Goal: Task Accomplishment & Management: Manage account settings

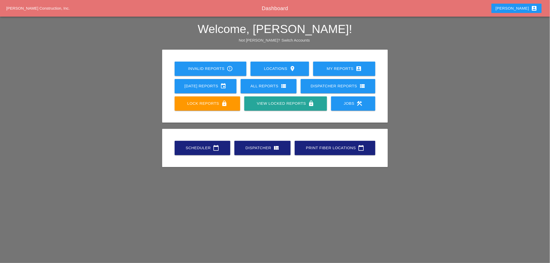
click at [262, 87] on div "All Reports view_list" at bounding box center [269, 86] width 40 height 6
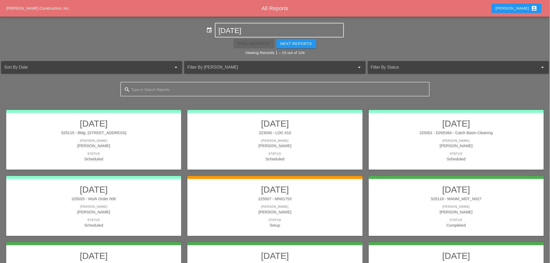
click at [252, 29] on input "10-13-2025" at bounding box center [280, 31] width 122 height 8
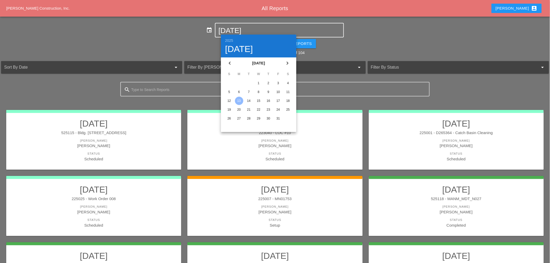
click at [239, 93] on div "6" at bounding box center [239, 92] width 8 height 8
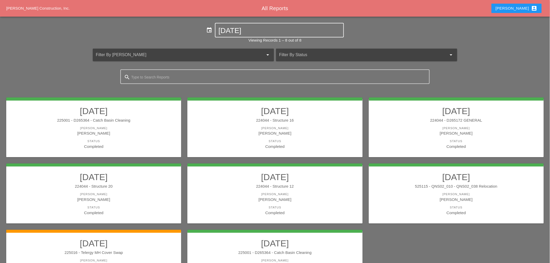
click at [251, 34] on input "10-06-2025" at bounding box center [280, 31] width 122 height 8
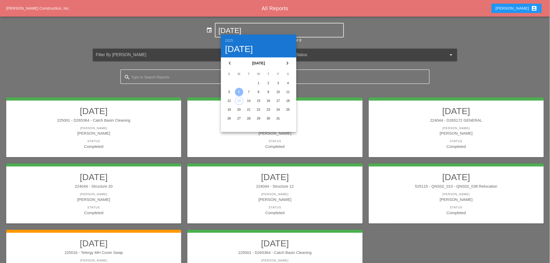
click at [250, 92] on div "7" at bounding box center [249, 92] width 8 height 8
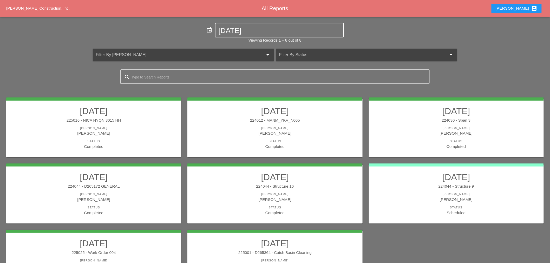
click at [243, 27] on input "10-07-2025" at bounding box center [280, 31] width 122 height 8
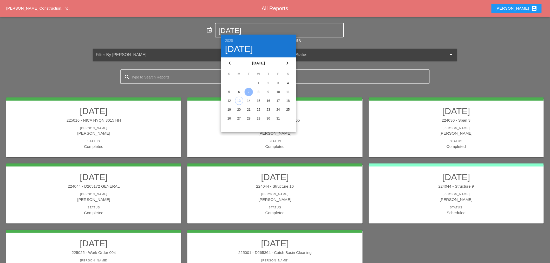
click at [258, 91] on div "8" at bounding box center [258, 92] width 8 height 8
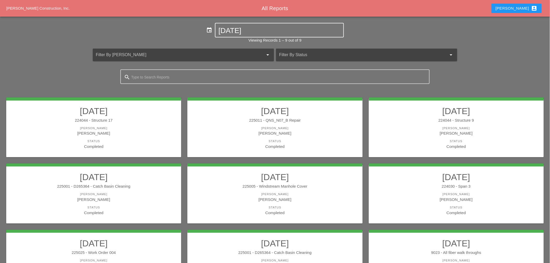
drag, startPoint x: 233, startPoint y: 25, endPoint x: 233, endPoint y: 30, distance: 5.2
click at [233, 26] on div "10-08-2025" at bounding box center [280, 30] width 122 height 14
click at [235, 35] on div "10-08-2025" at bounding box center [280, 30] width 122 height 14
click at [249, 29] on input "10-08-2025" at bounding box center [280, 31] width 122 height 8
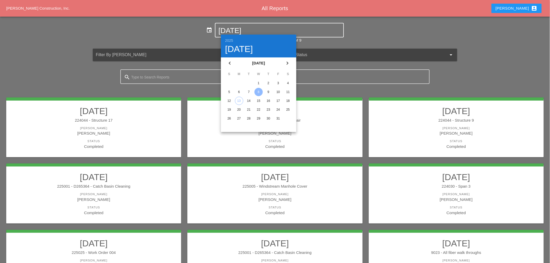
click at [269, 91] on div "9" at bounding box center [268, 92] width 8 height 8
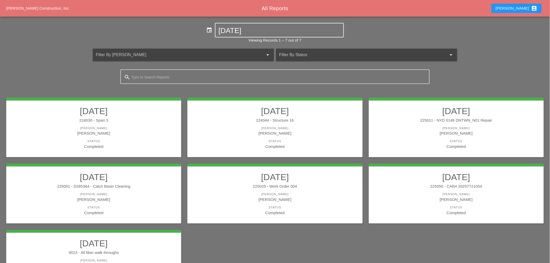
click at [260, 28] on input "10-09-2025" at bounding box center [280, 31] width 122 height 8
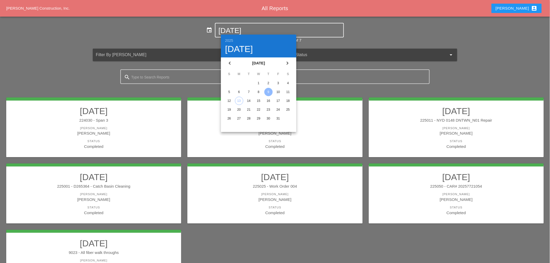
click at [276, 93] on div "10" at bounding box center [278, 92] width 8 height 8
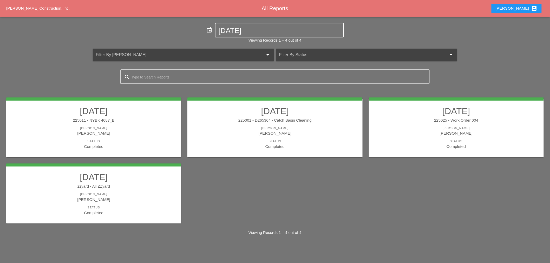
click at [249, 37] on div "10-10-2025" at bounding box center [280, 30] width 122 height 14
click at [273, 34] on input "10-10-2025" at bounding box center [280, 31] width 122 height 8
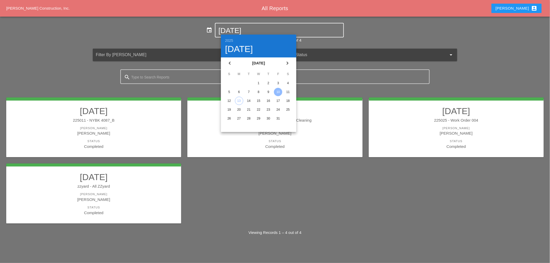
click at [273, 32] on input "10-10-2025" at bounding box center [280, 31] width 122 height 8
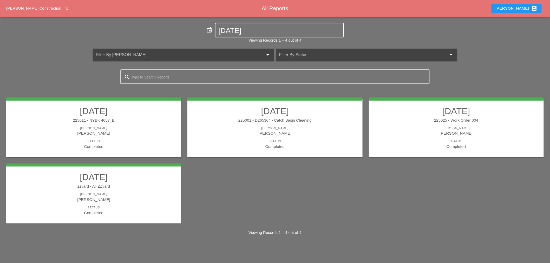
click at [274, 34] on input "10-10-2025" at bounding box center [280, 31] width 122 height 8
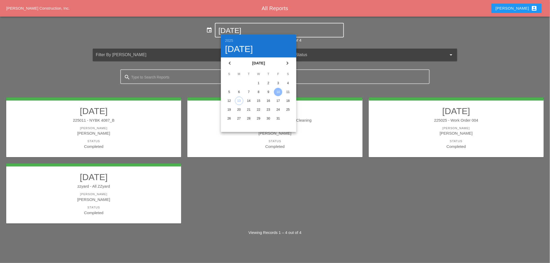
click at [286, 90] on div "11" at bounding box center [288, 92] width 8 height 8
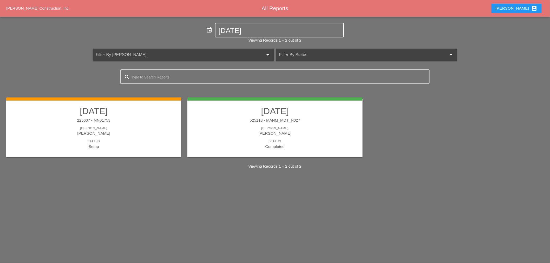
click at [241, 27] on input "10-11-2025" at bounding box center [280, 31] width 122 height 8
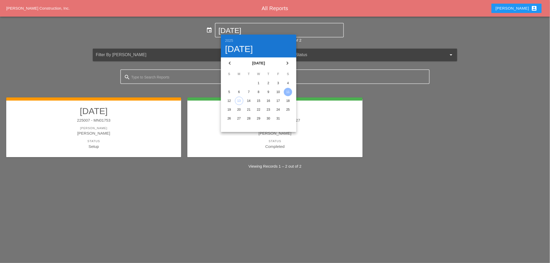
click at [238, 93] on div "6" at bounding box center [239, 92] width 8 height 8
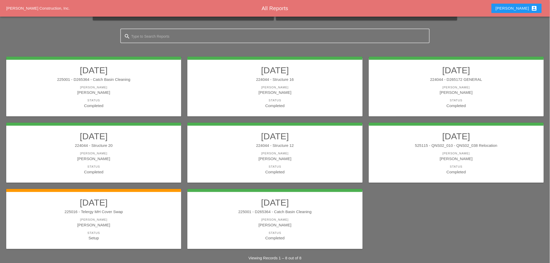
scroll to position [48, 0]
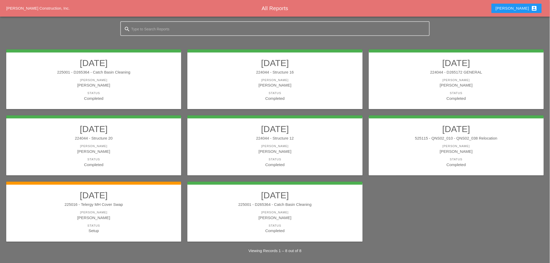
click at [73, 76] on link "10/06/2025 225001 - D265364 - Catch Basin Cleaning Foreman Miguel Fernandes Sta…" at bounding box center [93, 80] width 165 height 44
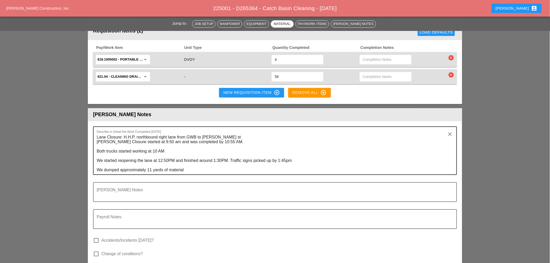
scroll to position [577, 0]
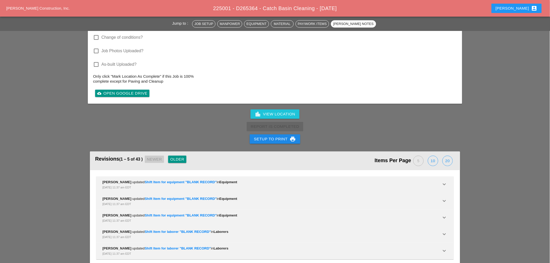
click at [293, 136] on icon "print" at bounding box center [293, 139] width 6 height 6
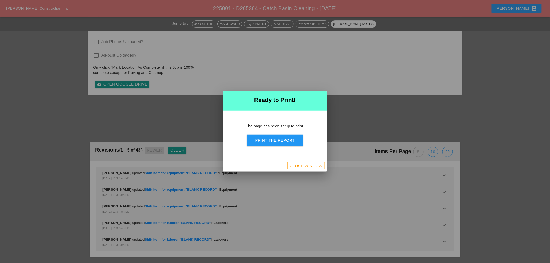
scroll to position [657, 0]
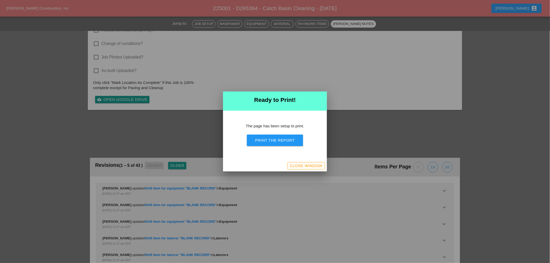
click at [290, 136] on button "Print the Report" at bounding box center [275, 140] width 56 height 11
click at [309, 165] on div "Close Window" at bounding box center [306, 166] width 33 height 6
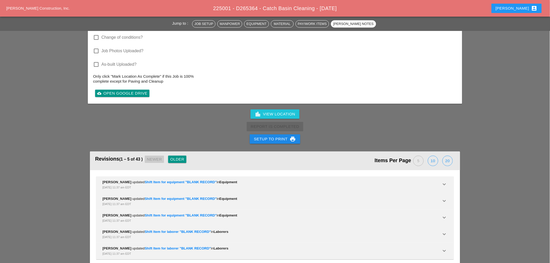
scroll to position [681, 0]
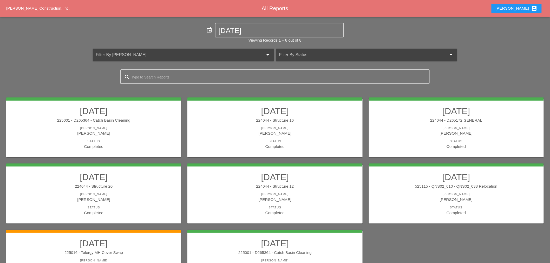
click at [256, 136] on link "10/06/2025 224044 - Structure 16 Foreman Filipe Silva Status Completed" at bounding box center [275, 128] width 165 height 44
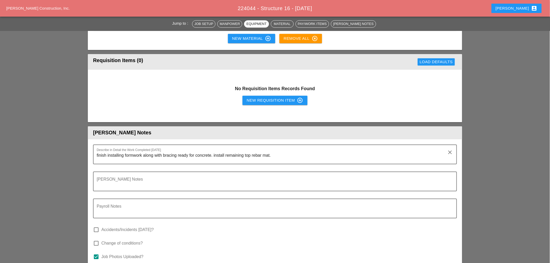
scroll to position [606, 0]
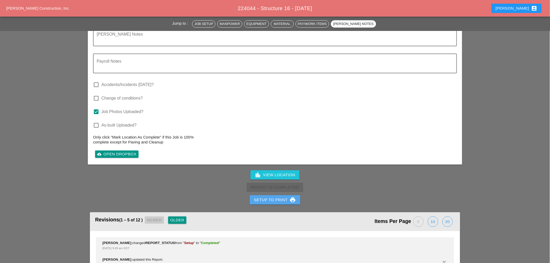
click at [272, 197] on div "Setup to Print print" at bounding box center [275, 200] width 42 height 6
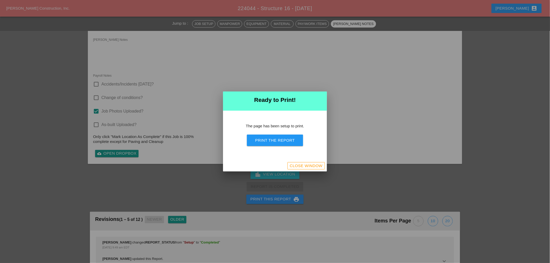
scroll to position [644, 0]
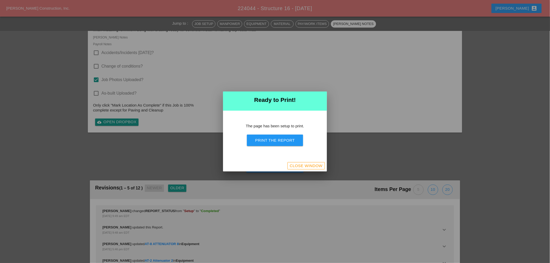
click at [286, 138] on div "Print the Report" at bounding box center [275, 140] width 40 height 6
drag, startPoint x: 315, startPoint y: 167, endPoint x: 77, endPoint y: 0, distance: 291.0
click at [315, 167] on div "Close Window" at bounding box center [306, 166] width 33 height 6
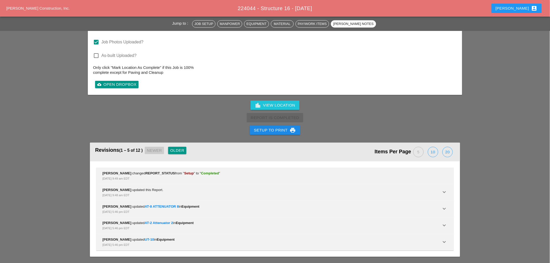
scroll to position [713, 0]
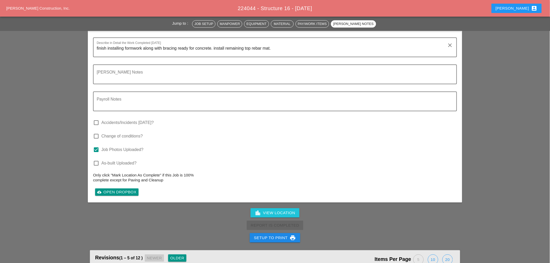
click at [282, 235] on div "Setup to Print print" at bounding box center [275, 238] width 42 height 6
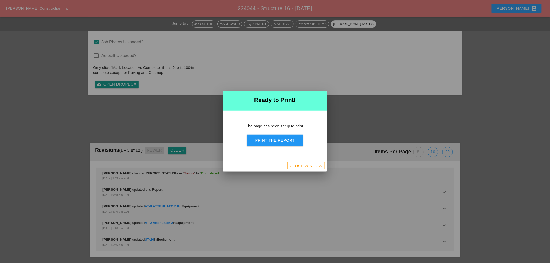
scroll to position [644, 0]
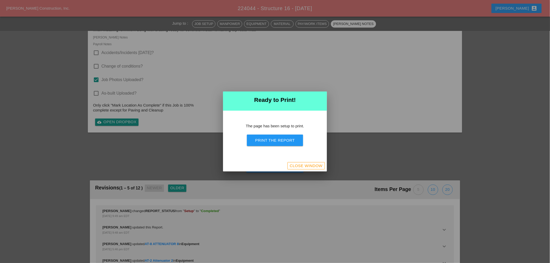
click at [285, 134] on div "The page has been setup to print. Print the Report" at bounding box center [275, 136] width 104 height 50
click at [285, 138] on div "Print the Report" at bounding box center [275, 140] width 40 height 6
click at [305, 170] on div "Close Window" at bounding box center [275, 165] width 104 height 11
click at [304, 163] on div "Close Window" at bounding box center [306, 166] width 33 height 6
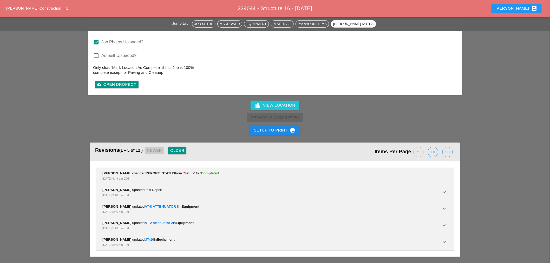
scroll to position [713, 0]
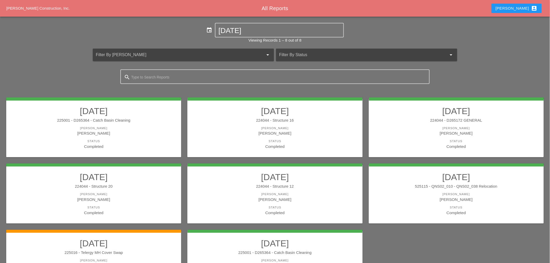
click at [518, 129] on div "[PERSON_NAME]" at bounding box center [456, 128] width 165 height 4
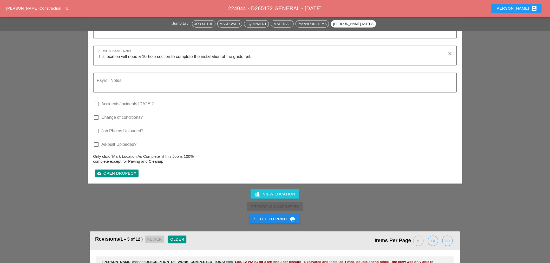
scroll to position [982, 0]
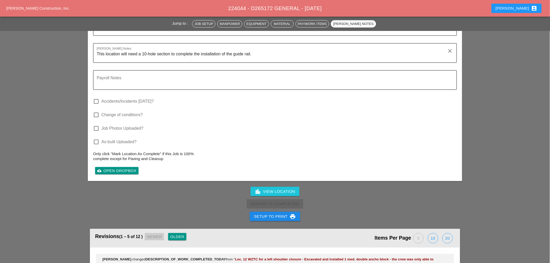
click at [285, 213] on div "Setup to Print print" at bounding box center [275, 216] width 42 height 6
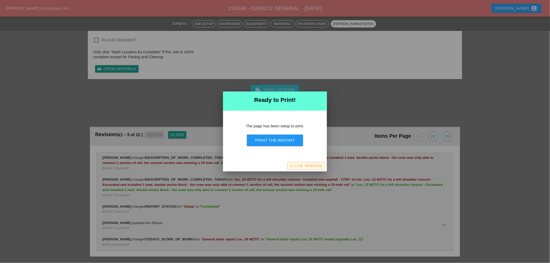
scroll to position [939, 0]
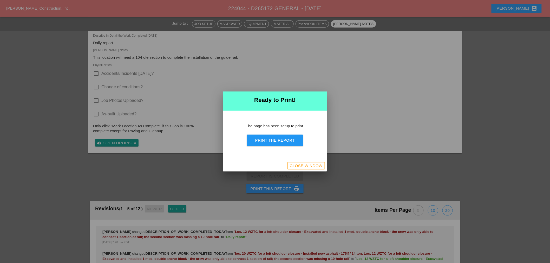
click at [267, 143] on div "Print the Report" at bounding box center [275, 140] width 40 height 6
drag, startPoint x: 319, startPoint y: 164, endPoint x: 69, endPoint y: 34, distance: 281.3
click at [318, 164] on div "Close Window" at bounding box center [306, 166] width 33 height 6
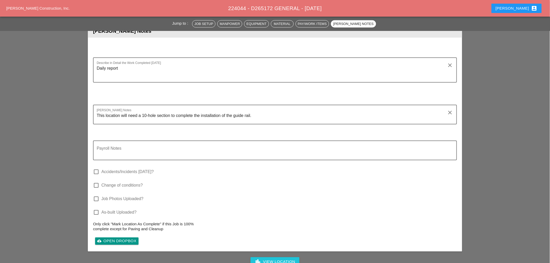
scroll to position [949, 0]
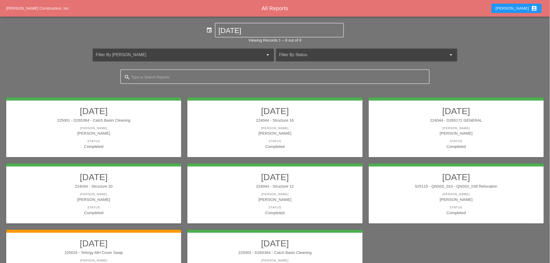
drag, startPoint x: 69, startPoint y: 194, endPoint x: 82, endPoint y: 181, distance: 18.6
click at [69, 194] on div "[PERSON_NAME]" at bounding box center [93, 194] width 165 height 4
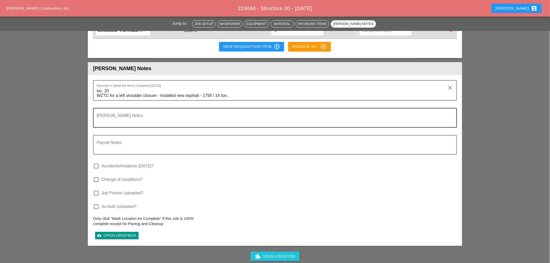
scroll to position [520, 0]
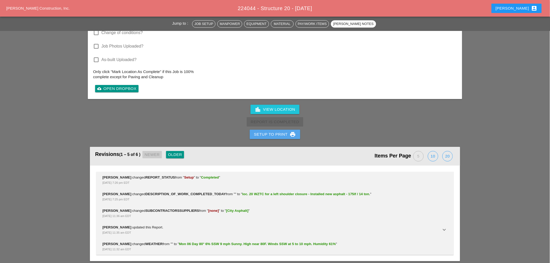
click at [276, 133] on button "Setup to Print print" at bounding box center [275, 134] width 50 height 9
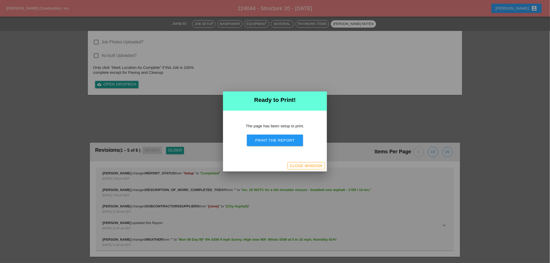
scroll to position [589, 0]
click at [276, 136] on button "Print the Report" at bounding box center [275, 140] width 56 height 11
click at [310, 164] on div "Close Window" at bounding box center [306, 166] width 33 height 6
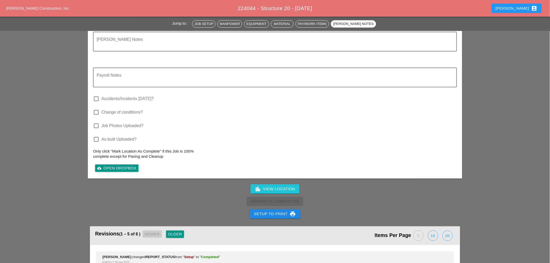
scroll to position [604, 0]
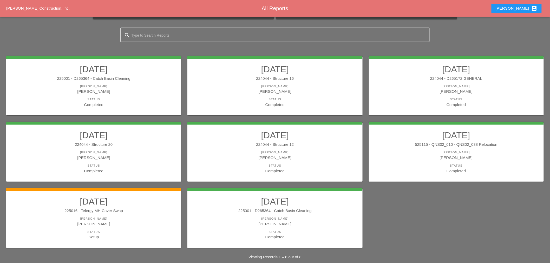
scroll to position [48, 0]
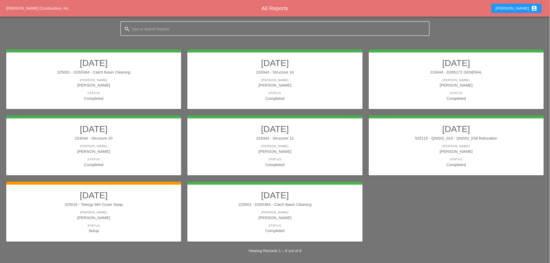
click at [323, 127] on h2 "[DATE]" at bounding box center [275, 129] width 165 height 10
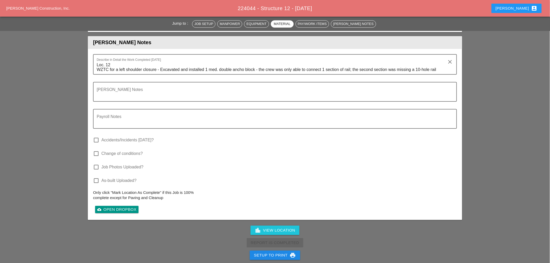
scroll to position [549, 0]
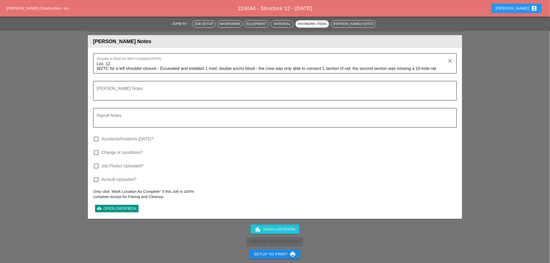
click at [264, 251] on div "Setup to Print print" at bounding box center [275, 254] width 42 height 6
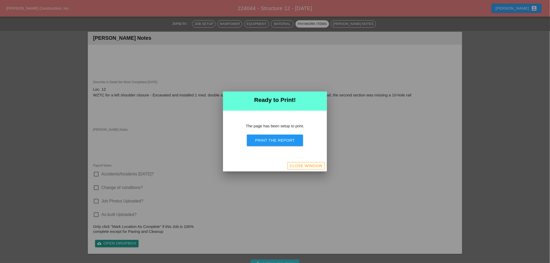
scroll to position [515, 0]
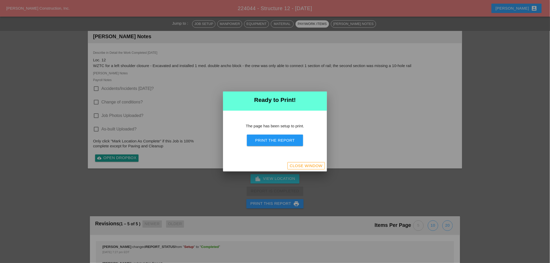
click at [273, 137] on button "Print the Report" at bounding box center [275, 140] width 56 height 11
click at [315, 167] on div "Close Window" at bounding box center [306, 166] width 33 height 6
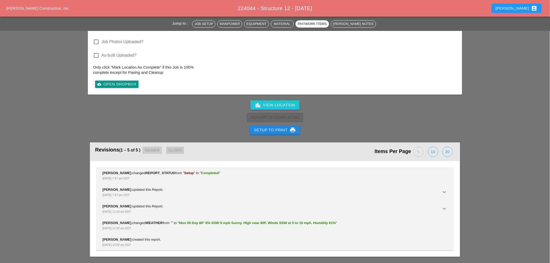
scroll to position [549, 0]
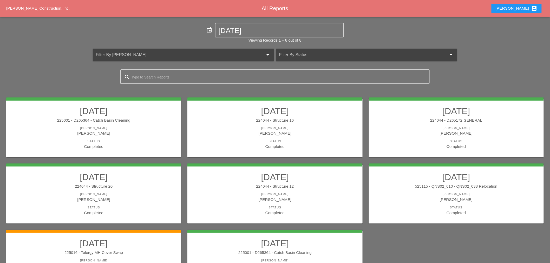
click at [435, 195] on div "[PERSON_NAME]" at bounding box center [456, 194] width 165 height 4
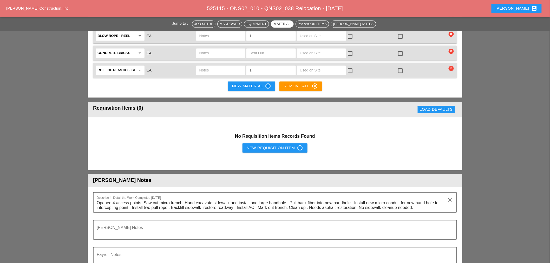
scroll to position [1241, 0]
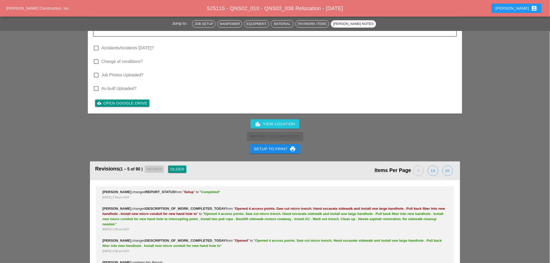
click at [281, 144] on button "Setup to Print print" at bounding box center [275, 148] width 50 height 9
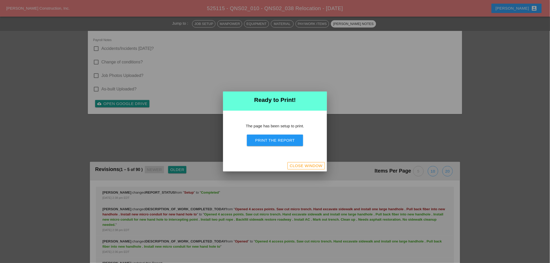
scroll to position [1569, 0]
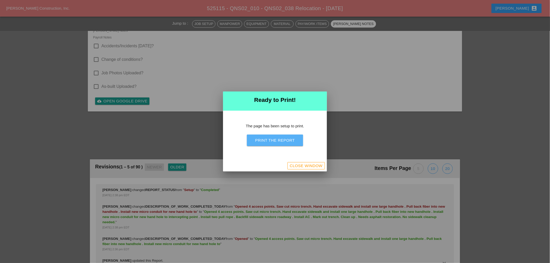
drag, startPoint x: 283, startPoint y: 138, endPoint x: 411, endPoint y: 123, distance: 128.7
click at [283, 139] on div "Print the Report" at bounding box center [275, 140] width 40 height 6
click at [302, 165] on div "Close Window" at bounding box center [306, 166] width 33 height 6
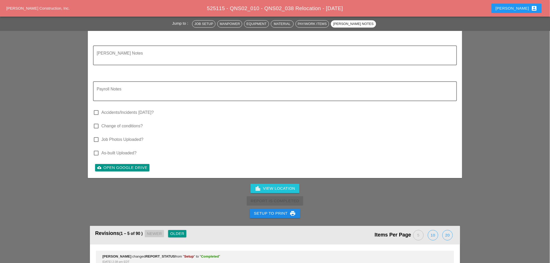
scroll to position [1415, 0]
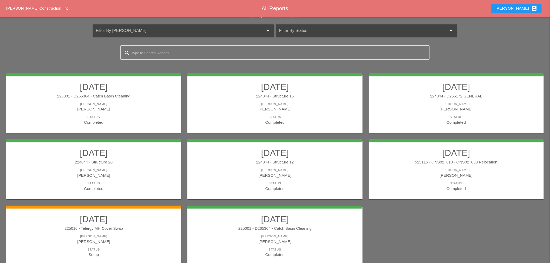
scroll to position [48, 0]
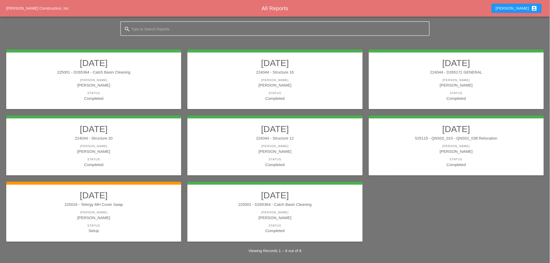
click at [257, 218] on div "[PERSON_NAME]" at bounding box center [275, 218] width 165 height 6
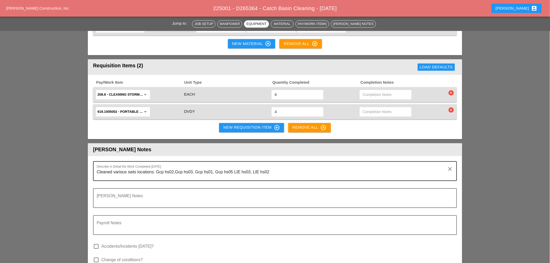
scroll to position [549, 0]
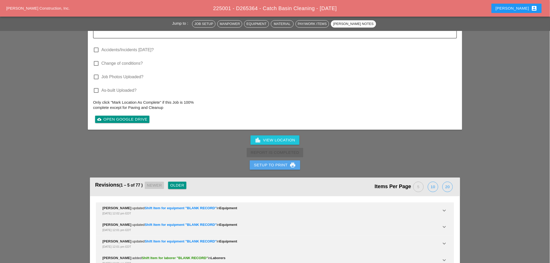
click at [258, 162] on div "Setup to Print print" at bounding box center [275, 165] width 42 height 6
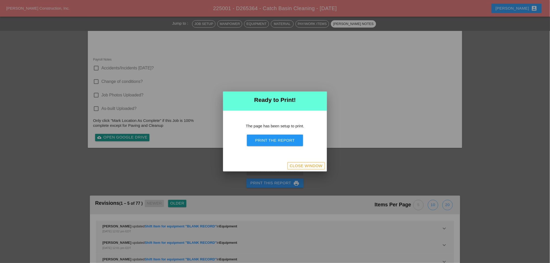
scroll to position [604, 0]
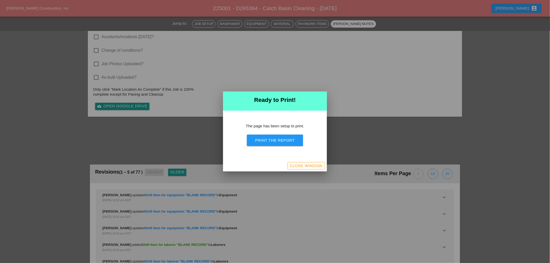
click at [260, 139] on div "Print the Report" at bounding box center [275, 140] width 40 height 6
click at [315, 165] on div "Close Window" at bounding box center [306, 166] width 33 height 6
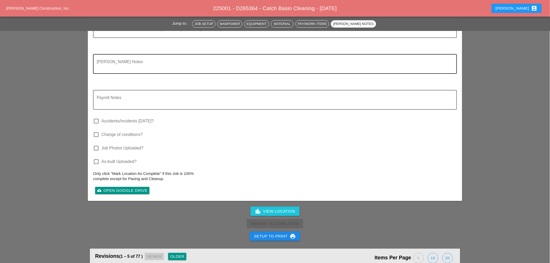
scroll to position [668, 0]
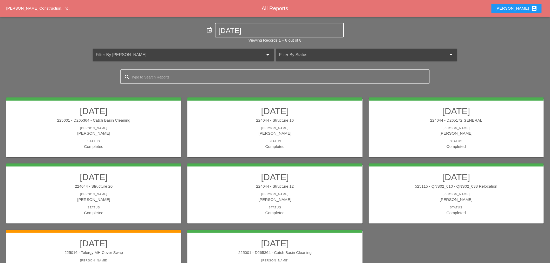
click at [243, 24] on div "[DATE]" at bounding box center [280, 30] width 122 height 14
click at [244, 25] on div "[DATE]" at bounding box center [280, 30] width 122 height 14
click at [245, 29] on input "[DATE]" at bounding box center [280, 31] width 122 height 8
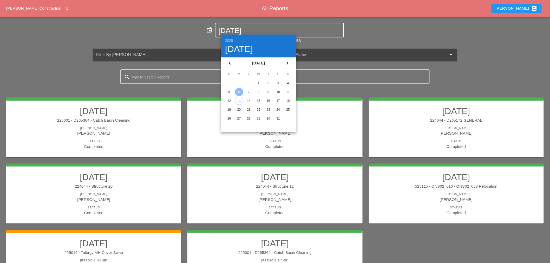
click at [250, 90] on div "7" at bounding box center [249, 92] width 8 height 8
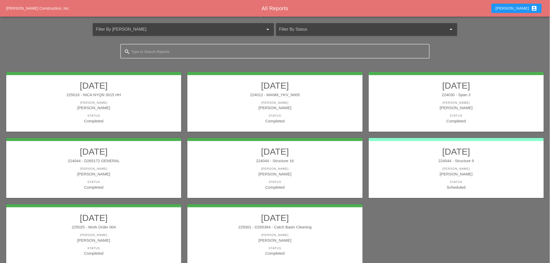
scroll to position [48, 0]
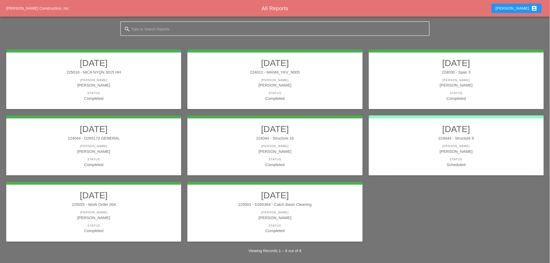
click at [133, 76] on link "10/07/2025 225016 - NICA NYQN 3015 HH Foreman Gillie Etnel Status Completed" at bounding box center [93, 80] width 165 height 44
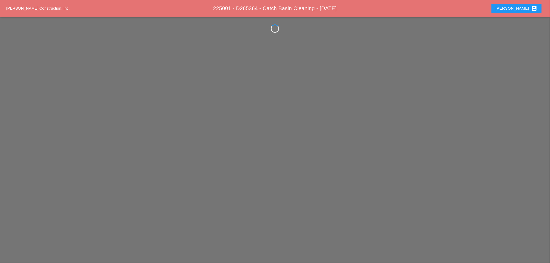
click at [133, 76] on div "Westmoreland Construction, Inc. 225001 - D265364 - Catch Basin Cleaning - 10/06…" at bounding box center [275, 131] width 550 height 263
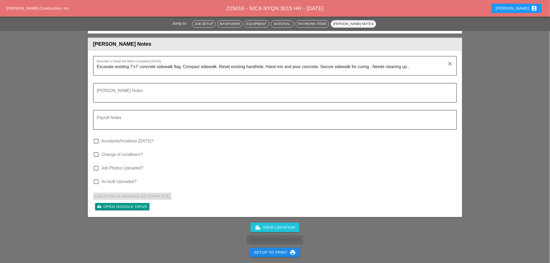
scroll to position [722, 0]
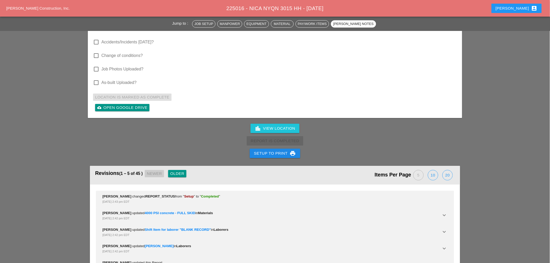
click at [249, 147] on div "Setup to Print print" at bounding box center [275, 153] width 550 height 12
click at [252, 149] on button "Setup to Print print" at bounding box center [275, 153] width 50 height 9
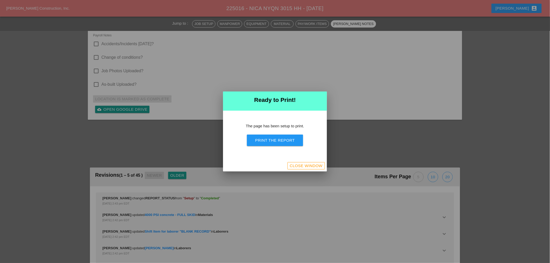
scroll to position [635, 0]
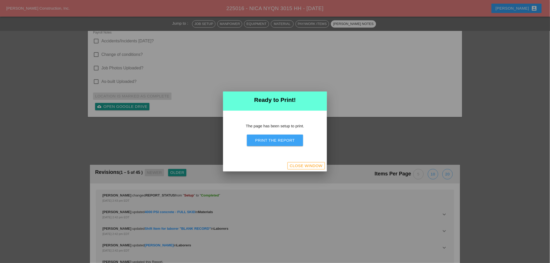
click at [259, 141] on div "Print the Report" at bounding box center [275, 140] width 40 height 6
click at [304, 167] on div "Close Window" at bounding box center [306, 166] width 33 height 6
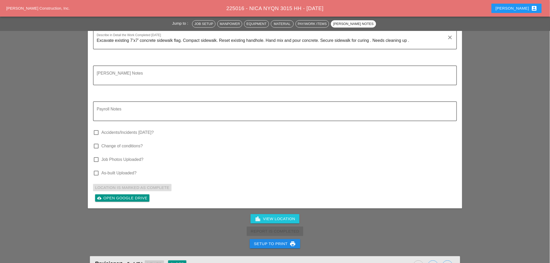
scroll to position [649, 0]
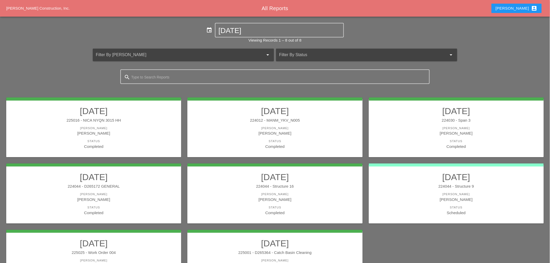
click at [255, 127] on div "[PERSON_NAME]" at bounding box center [275, 128] width 165 height 4
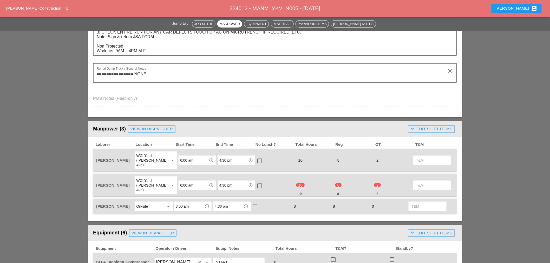
scroll to position [173, 0]
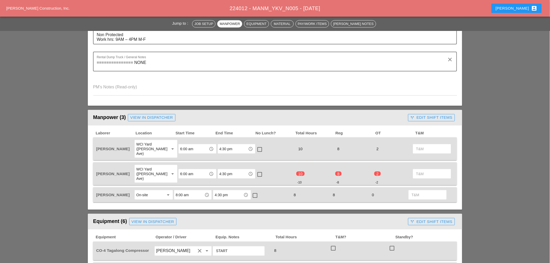
click at [435, 118] on div "call_split Edit Shift Items" at bounding box center [431, 118] width 42 height 6
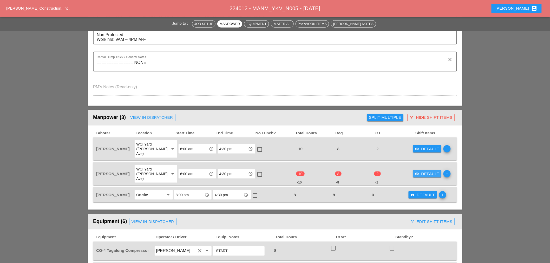
click at [431, 171] on div "visibility Default" at bounding box center [427, 174] width 24 height 6
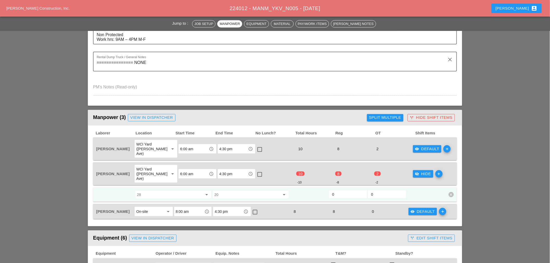
click at [339, 190] on input "0" at bounding box center [348, 194] width 32 height 8
click at [425, 146] on div "visibility Default" at bounding box center [427, 149] width 24 height 6
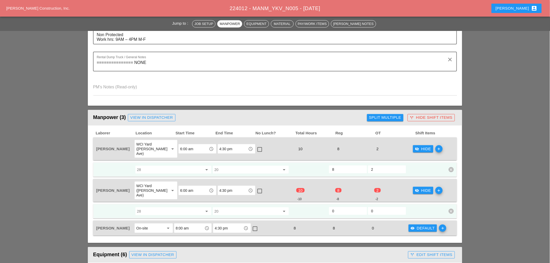
click at [344, 207] on input "0" at bounding box center [348, 211] width 32 height 8
type input "8"
type input "2"
click at [417, 188] on div "visibility_off Hide" at bounding box center [423, 191] width 16 height 6
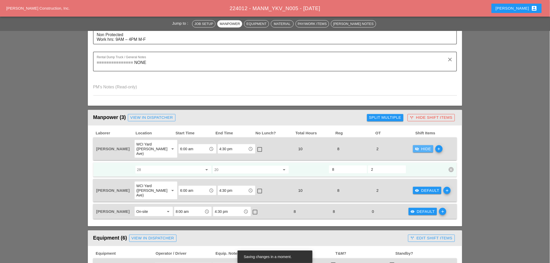
click at [419, 146] on div "visibility_off Hide" at bounding box center [423, 149] width 16 height 6
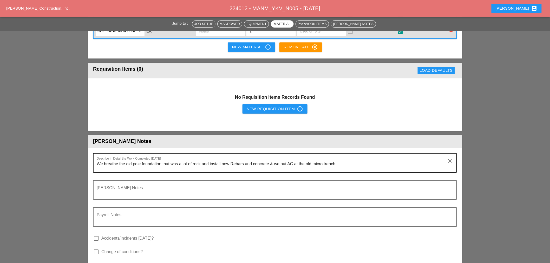
scroll to position [664, 0]
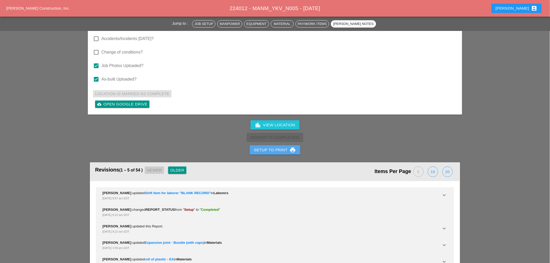
click at [270, 147] on div "Setup to Print print" at bounding box center [275, 150] width 42 height 6
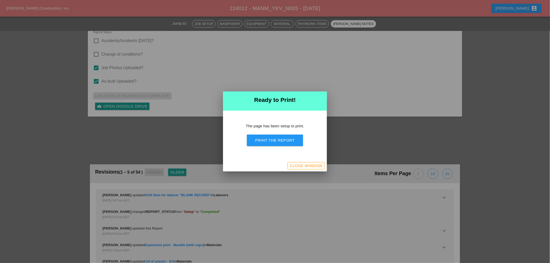
scroll to position [763, 0]
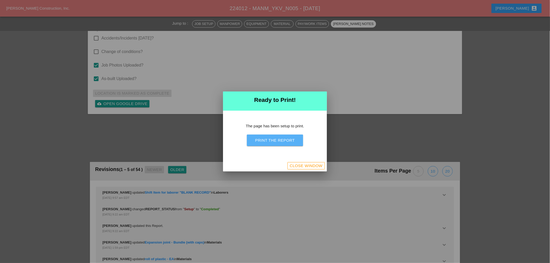
click at [271, 141] on div "Print the Report" at bounding box center [275, 140] width 40 height 6
click at [293, 166] on div "Close Window" at bounding box center [306, 166] width 33 height 6
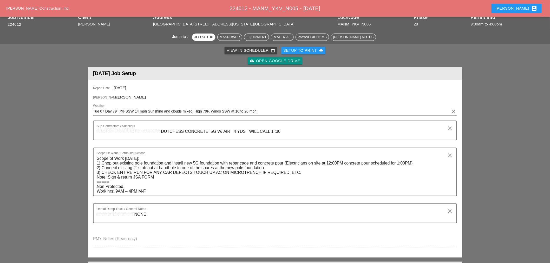
scroll to position [0, 0]
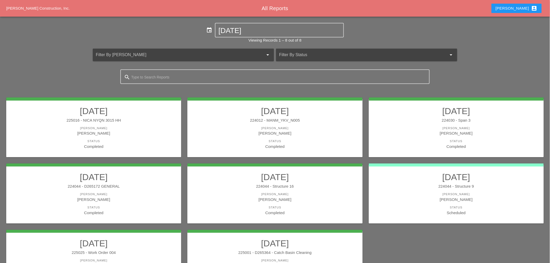
click at [428, 144] on div "Completed" at bounding box center [456, 146] width 165 height 6
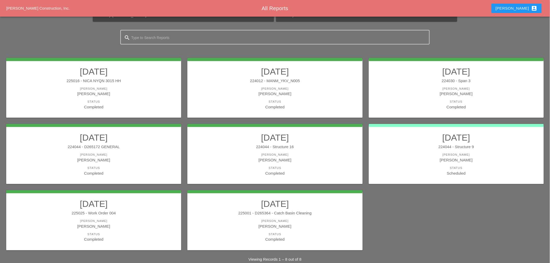
scroll to position [48, 0]
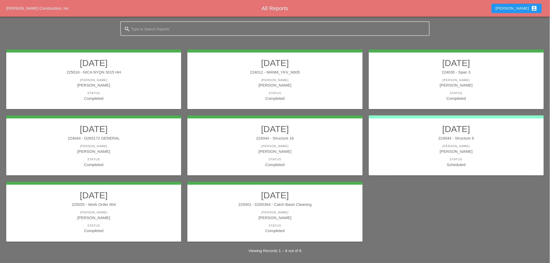
click at [444, 144] on div "[PERSON_NAME]" at bounding box center [456, 146] width 165 height 4
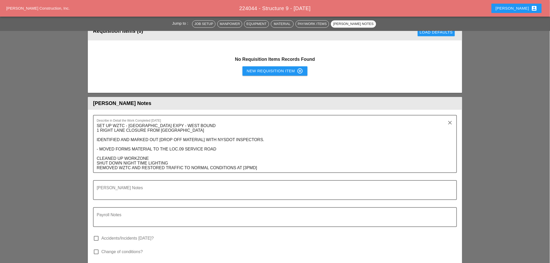
scroll to position [469, 0]
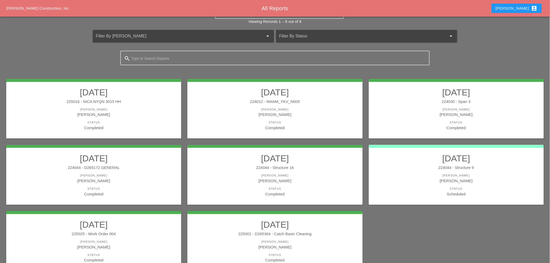
scroll to position [48, 0]
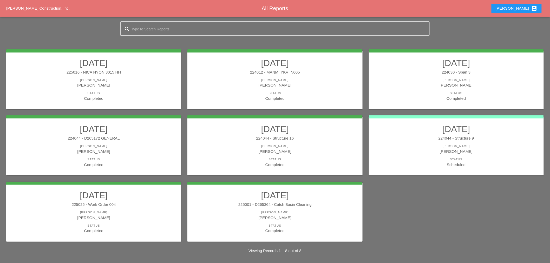
click at [473, 77] on link "10/07/2025 224030 - Span 3 Foreman Anthony DeGeorge Status Completed" at bounding box center [456, 80] width 165 height 44
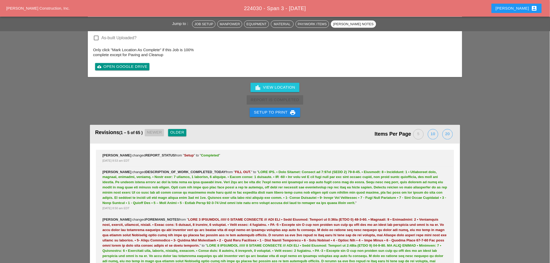
scroll to position [1126, 0]
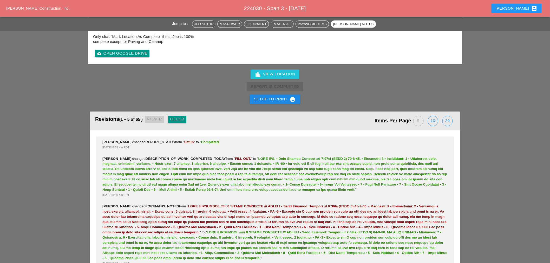
click at [289, 95] on button "Setup to Print print" at bounding box center [275, 99] width 50 height 9
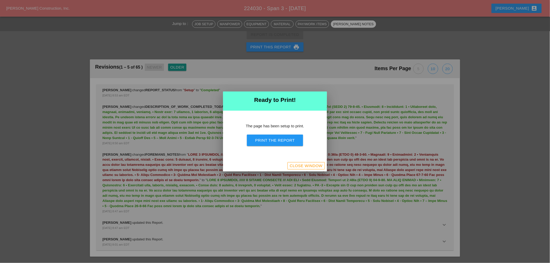
scroll to position [1092, 0]
click at [284, 141] on div "Print the Report" at bounding box center [275, 140] width 40 height 6
click at [308, 169] on button "Close Window" at bounding box center [305, 165] width 37 height 7
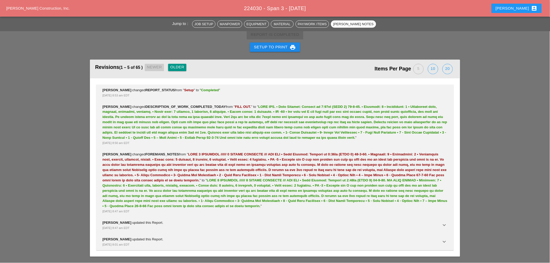
scroll to position [1126, 0]
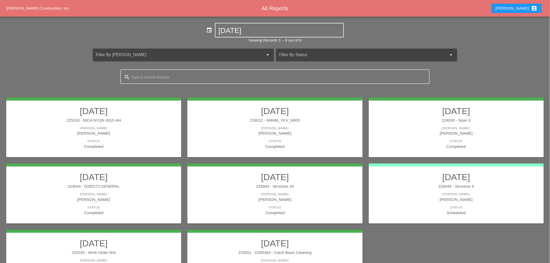
click at [240, 29] on input "10-07-2025" at bounding box center [280, 31] width 122 height 8
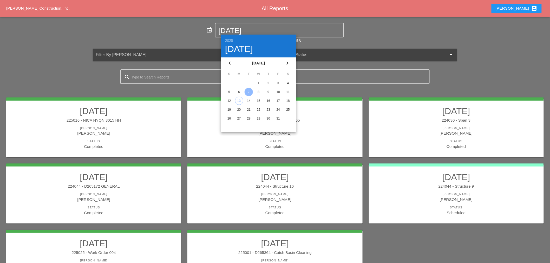
click at [259, 91] on div "8" at bounding box center [258, 92] width 8 height 8
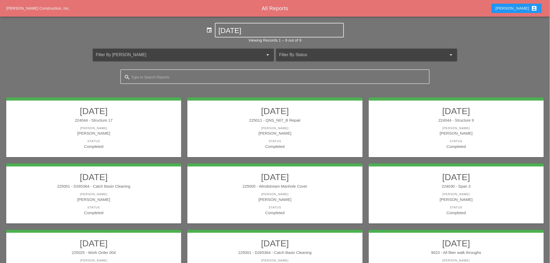
click at [235, 32] on input "10-08-2025" at bounding box center [280, 31] width 122 height 8
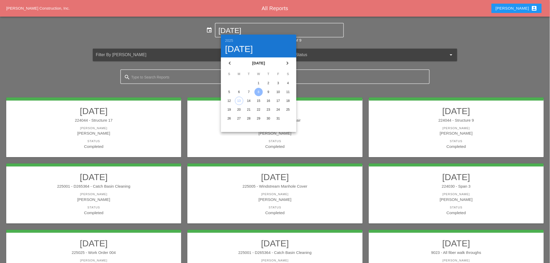
click at [269, 91] on div "9" at bounding box center [268, 92] width 8 height 8
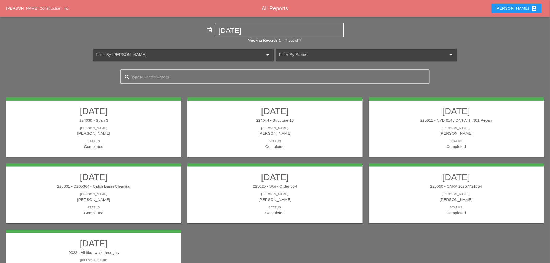
click at [237, 33] on input "10-09-2025" at bounding box center [280, 31] width 122 height 8
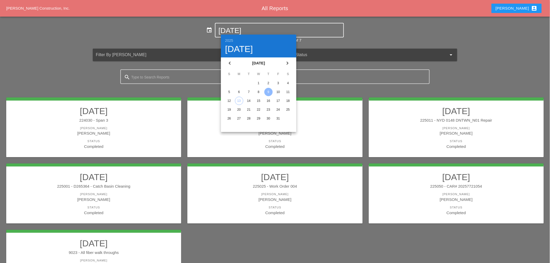
click at [278, 92] on div "10" at bounding box center [278, 92] width 8 height 8
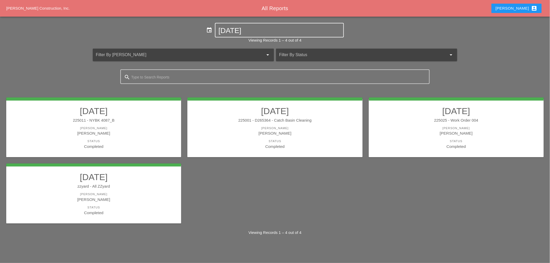
click at [253, 27] on input "10-10-2025" at bounding box center [280, 31] width 122 height 8
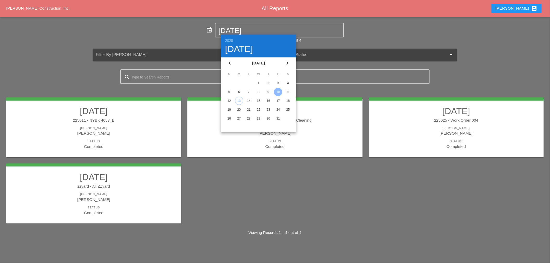
click at [287, 95] on div "11" at bounding box center [288, 92] width 8 height 8
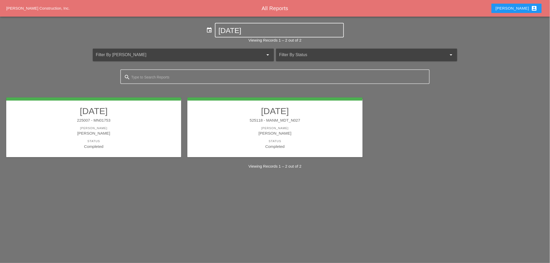
click at [239, 31] on input "10-11-2025" at bounding box center [280, 31] width 122 height 8
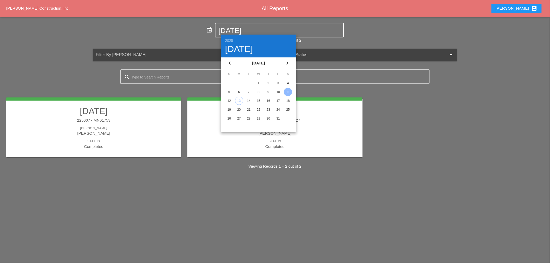
click at [230, 102] on div "12" at bounding box center [229, 101] width 8 height 8
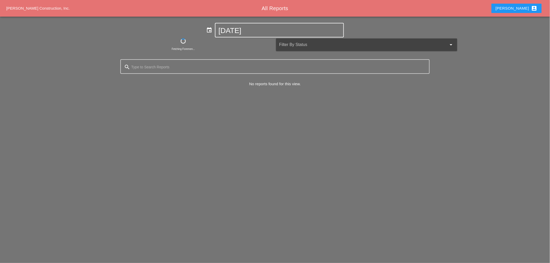
click at [240, 25] on div "10-12-2025" at bounding box center [280, 30] width 122 height 14
click at [238, 31] on input "10-12-2025" at bounding box center [280, 31] width 122 height 8
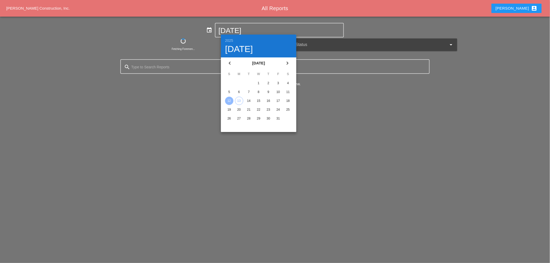
click at [249, 93] on div "7" at bounding box center [249, 92] width 8 height 8
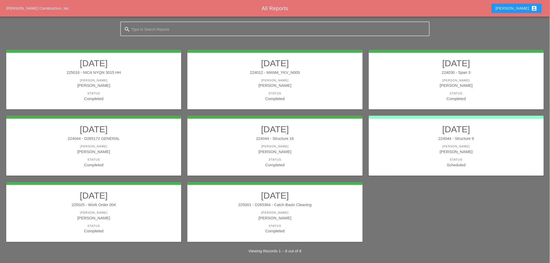
scroll to position [48, 0]
click at [471, 152] on div "[PERSON_NAME]" at bounding box center [456, 151] width 165 height 6
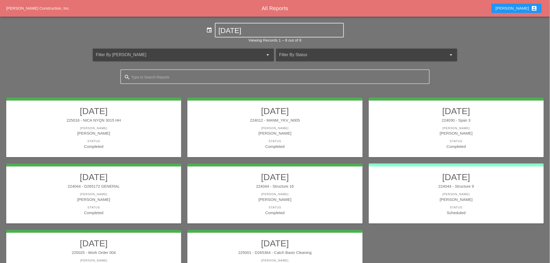
click at [240, 30] on input "10-07-2025" at bounding box center [280, 31] width 122 height 8
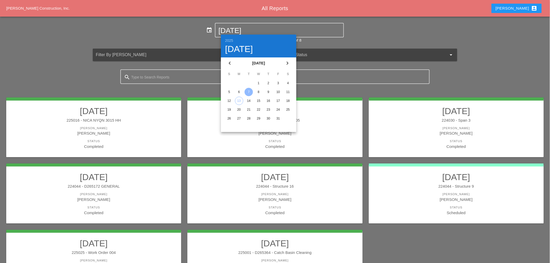
click at [235, 91] on div "6" at bounding box center [239, 92] width 8 height 8
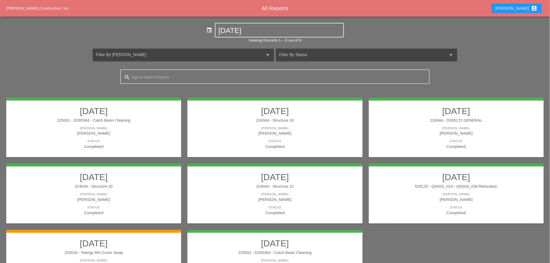
click at [258, 31] on input "[DATE]" at bounding box center [280, 31] width 122 height 8
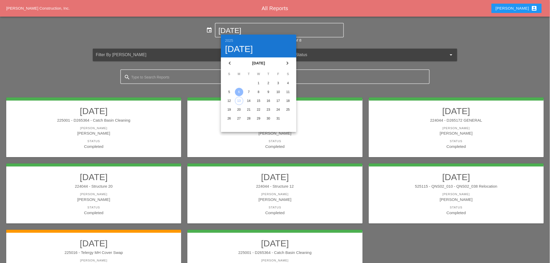
click at [248, 92] on div "7" at bounding box center [249, 92] width 8 height 8
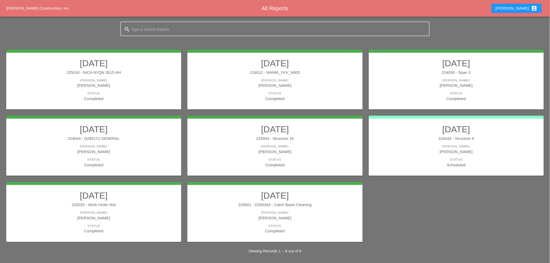
scroll to position [48, 0]
click at [472, 149] on div "[PERSON_NAME]" at bounding box center [456, 151] width 165 height 6
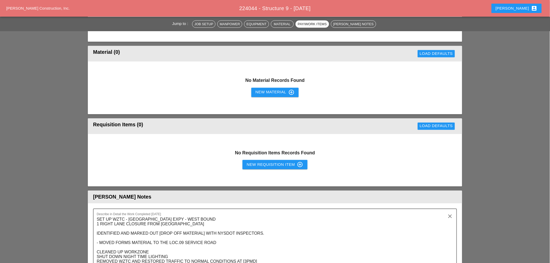
scroll to position [295, 0]
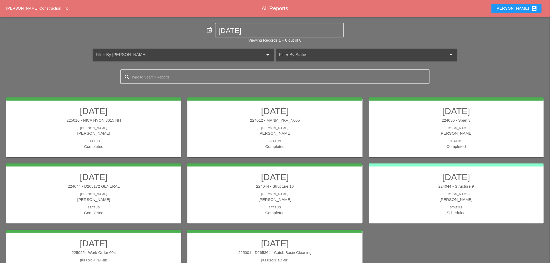
click at [119, 183] on div "224044 - D265172 GENERAL" at bounding box center [93, 186] width 165 height 6
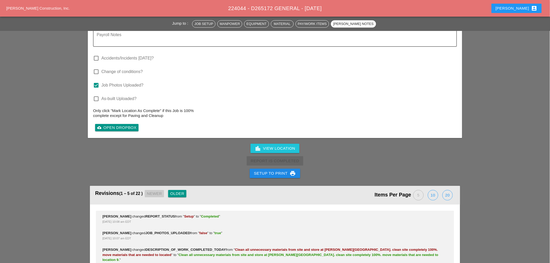
scroll to position [722, 0]
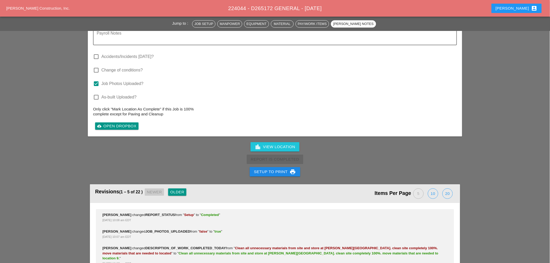
click at [282, 169] on div "Setup to Print print" at bounding box center [275, 172] width 42 height 6
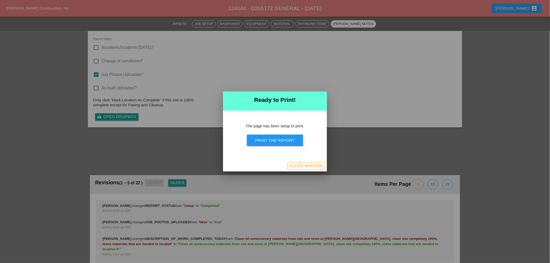
scroll to position [584, 0]
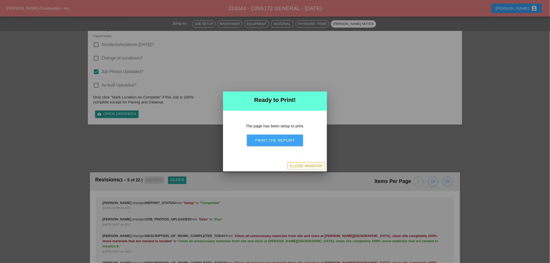
click at [287, 140] on div "Print the Report" at bounding box center [275, 140] width 40 height 6
click at [295, 167] on div "Close Window" at bounding box center [306, 166] width 33 height 6
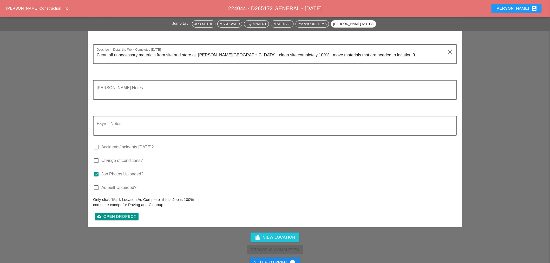
scroll to position [649, 0]
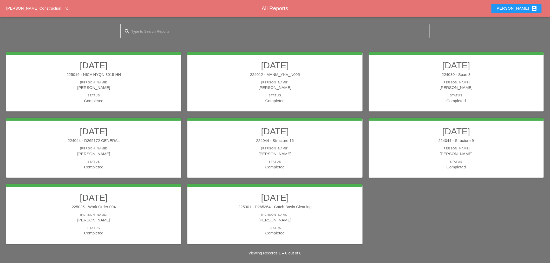
scroll to position [48, 0]
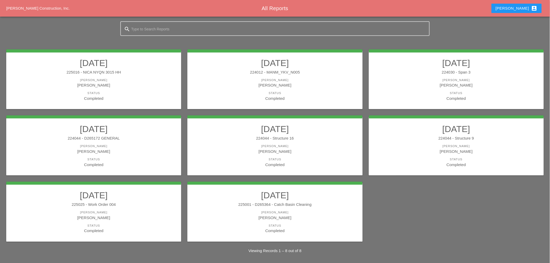
click at [314, 148] on div "[PERSON_NAME]" at bounding box center [275, 151] width 165 height 6
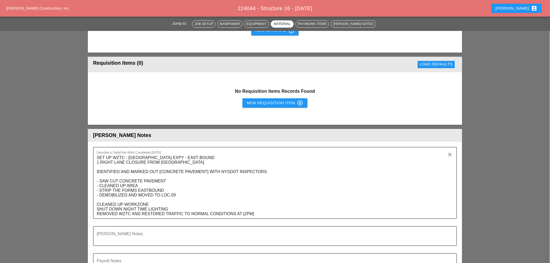
scroll to position [549, 0]
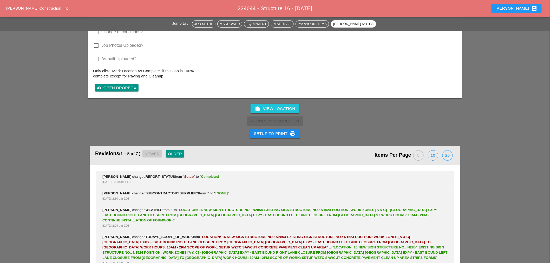
click at [268, 131] on div "Setup to Print print" at bounding box center [275, 133] width 42 height 6
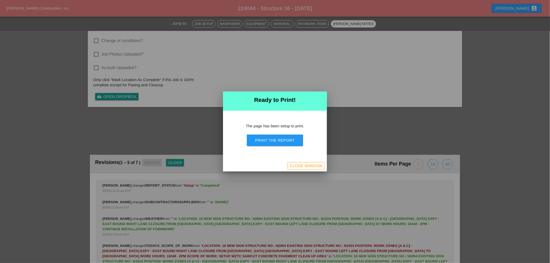
scroll to position [646, 0]
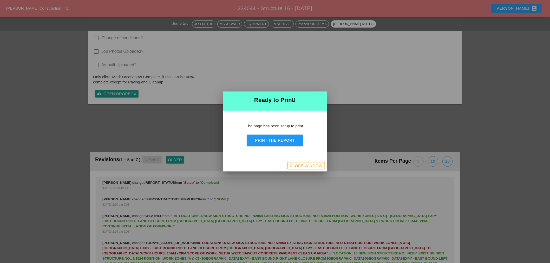
click at [286, 140] on div "Print the Report" at bounding box center [275, 140] width 40 height 6
click at [306, 166] on div "Close Window" at bounding box center [306, 166] width 33 height 6
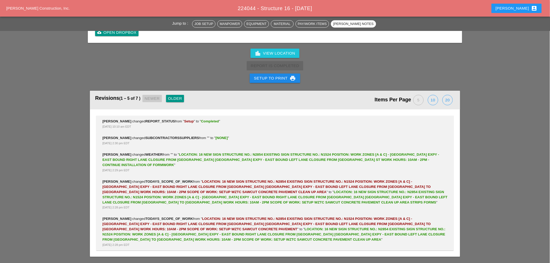
scroll to position [597, 0]
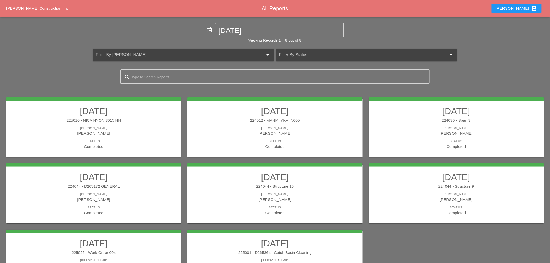
click at [462, 198] on div "[PERSON_NAME]" at bounding box center [456, 199] width 165 height 6
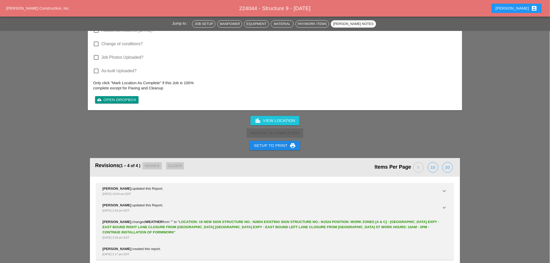
scroll to position [687, 0]
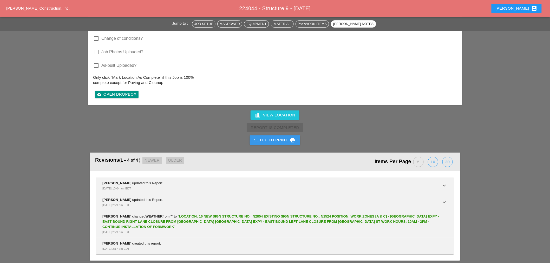
click at [284, 138] on div "Setup to Print print" at bounding box center [275, 140] width 42 height 6
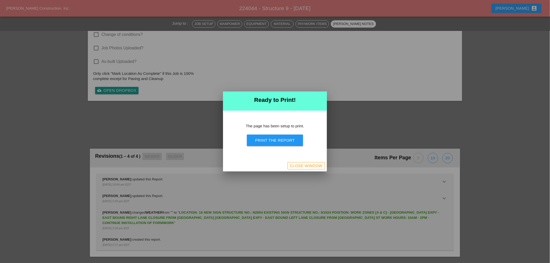
scroll to position [604, 0]
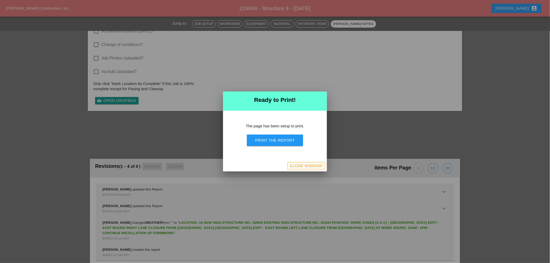
click at [294, 143] on div "Print the Report" at bounding box center [275, 140] width 40 height 6
click at [300, 167] on div "Close Window" at bounding box center [306, 166] width 33 height 6
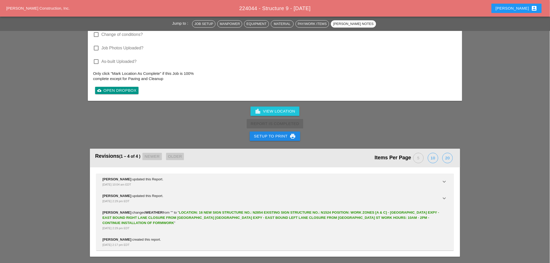
scroll to position [576, 0]
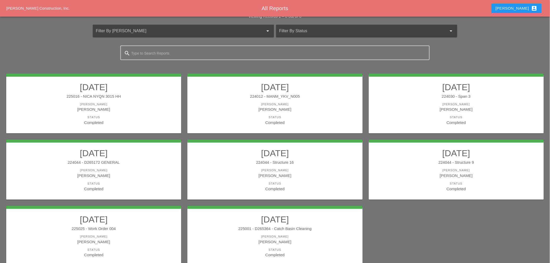
scroll to position [48, 0]
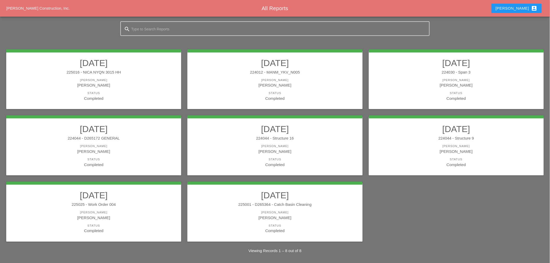
click at [82, 215] on div "[PERSON_NAME]" at bounding box center [93, 218] width 165 height 6
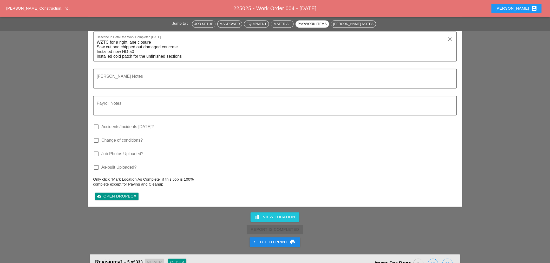
scroll to position [1270, 0]
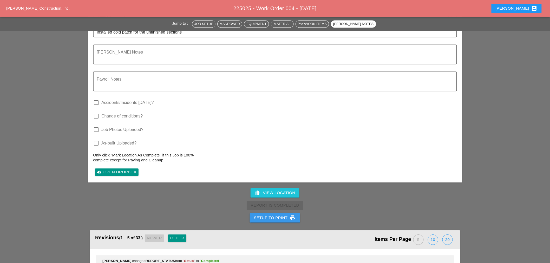
drag, startPoint x: 289, startPoint y: 173, endPoint x: 292, endPoint y: 170, distance: 4.4
click at [289, 213] on button "Setup to Print print" at bounding box center [275, 217] width 50 height 9
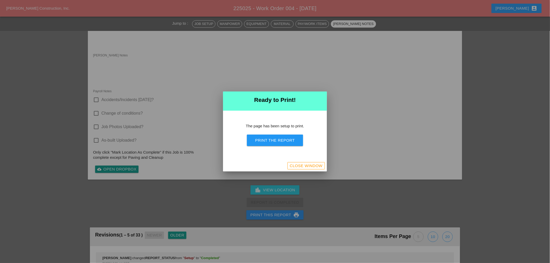
scroll to position [1256, 0]
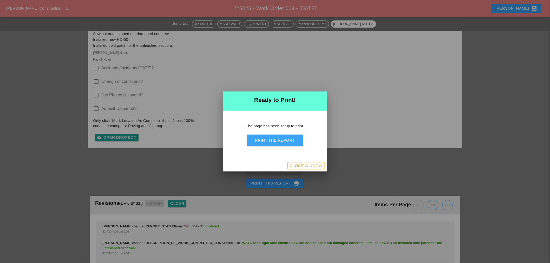
click at [278, 141] on div "Print the Report" at bounding box center [275, 140] width 40 height 6
click at [313, 168] on div "Close Window" at bounding box center [306, 166] width 33 height 6
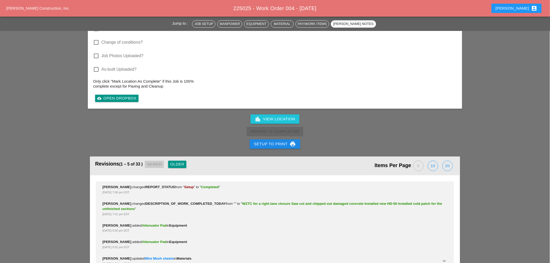
scroll to position [1207, 0]
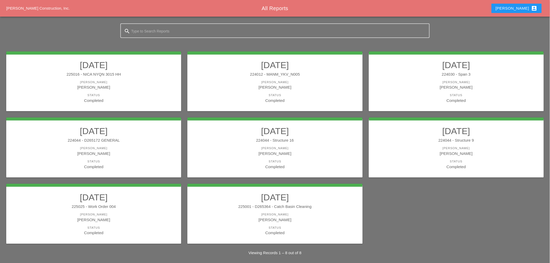
scroll to position [48, 0]
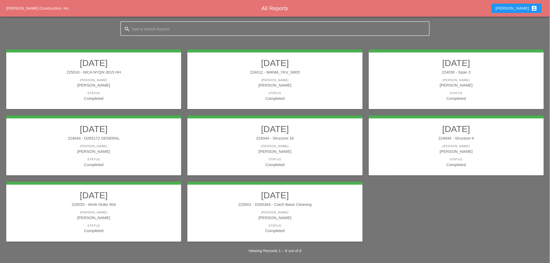
click at [258, 196] on h2 "10/07/2025" at bounding box center [275, 195] width 165 height 10
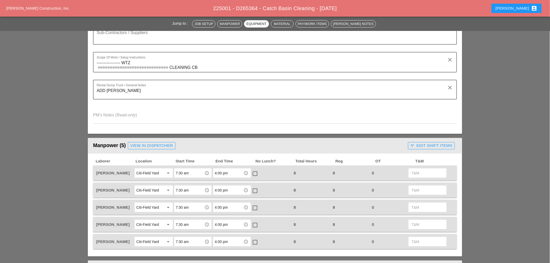
scroll to position [115, 0]
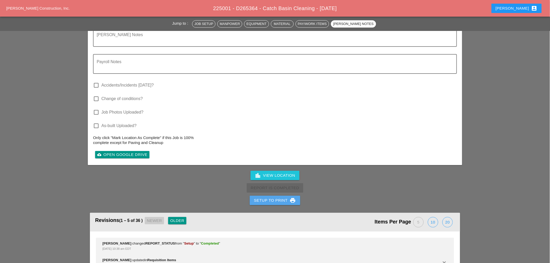
click at [286, 197] on div "Setup to Print print" at bounding box center [275, 200] width 42 height 6
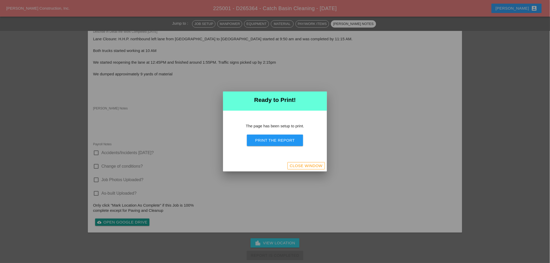
scroll to position [594, 0]
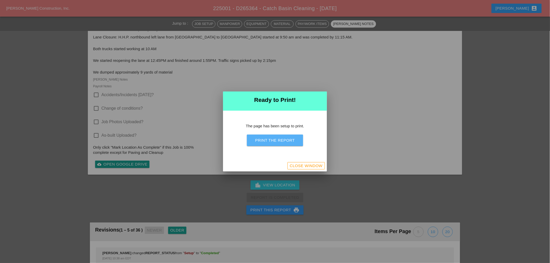
click at [290, 142] on div "Print the Report" at bounding box center [275, 140] width 40 height 6
drag, startPoint x: 289, startPoint y: 165, endPoint x: 29, endPoint y: 4, distance: 306.3
click at [289, 165] on button "Close Window" at bounding box center [305, 165] width 37 height 7
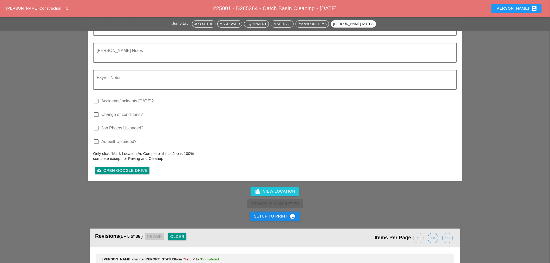
scroll to position [783, 0]
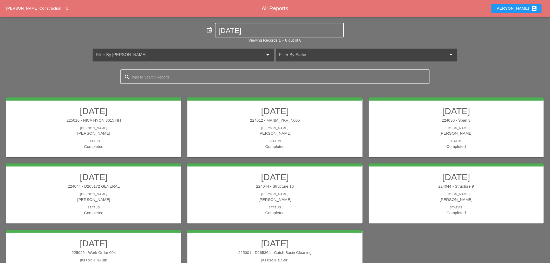
drag, startPoint x: 249, startPoint y: 30, endPoint x: 237, endPoint y: 34, distance: 12.5
click at [248, 30] on input "10-07-2025" at bounding box center [280, 31] width 122 height 8
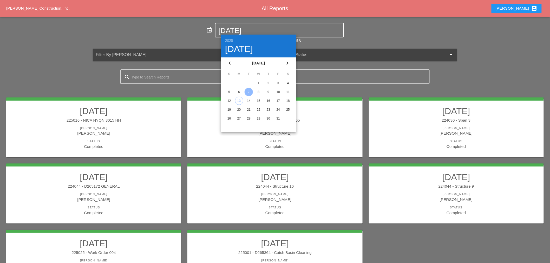
click at [239, 88] on div "6" at bounding box center [239, 92] width 8 height 8
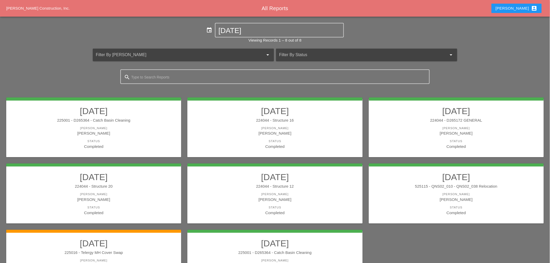
scroll to position [48, 0]
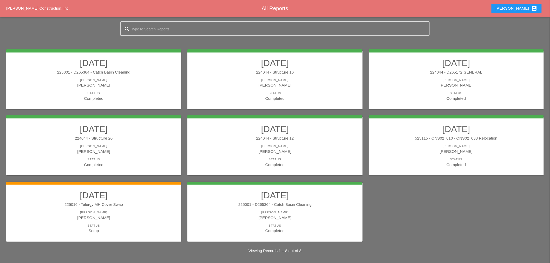
click at [113, 205] on div "225016 - Telergy MH Cover Swap" at bounding box center [93, 205] width 165 height 6
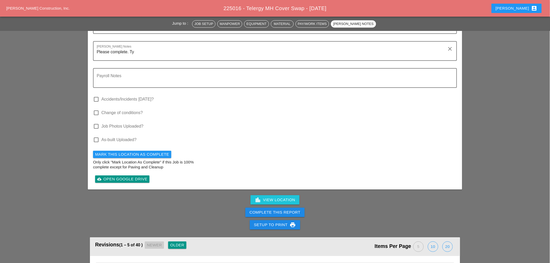
scroll to position [751, 0]
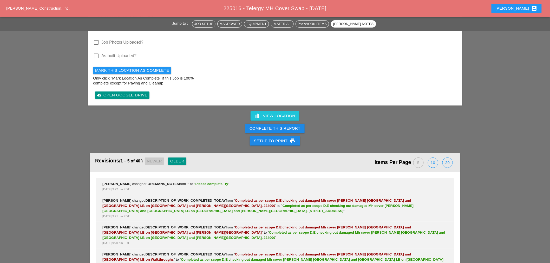
click at [270, 138] on div "Setup to Print print" at bounding box center [275, 141] width 42 height 6
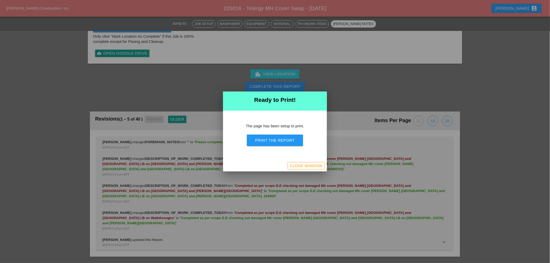
scroll to position [680, 0]
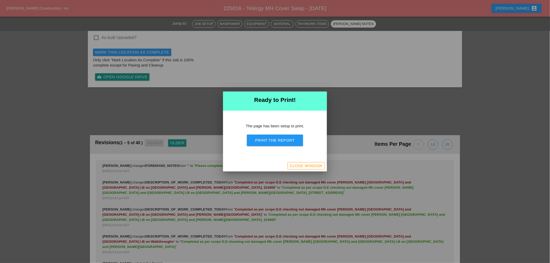
click at [311, 171] on div "Close Window" at bounding box center [275, 165] width 104 height 11
click at [311, 168] on div "Close Window" at bounding box center [306, 166] width 33 height 6
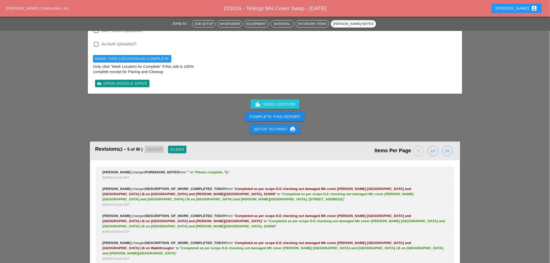
scroll to position [751, 0]
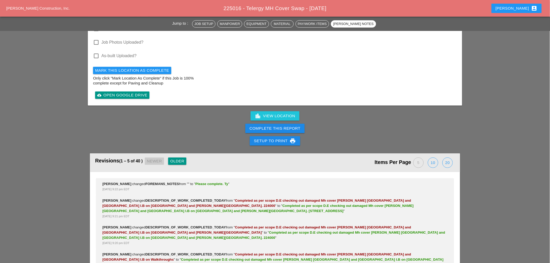
click at [279, 126] on div "Complete This Report" at bounding box center [274, 129] width 51 height 6
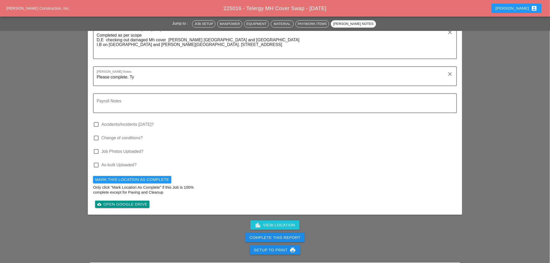
scroll to position [722, 0]
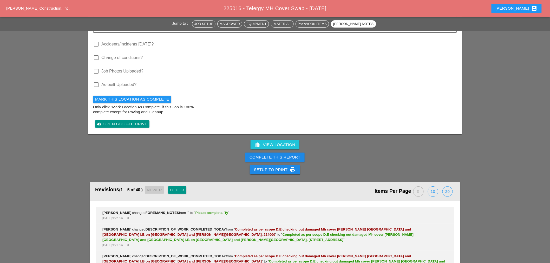
click at [290, 154] on div "Complete This Report" at bounding box center [274, 157] width 51 height 6
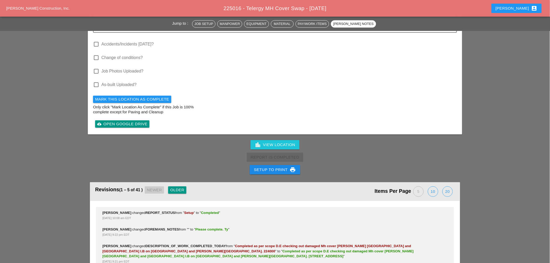
click at [290, 167] on icon "print" at bounding box center [293, 170] width 6 height 6
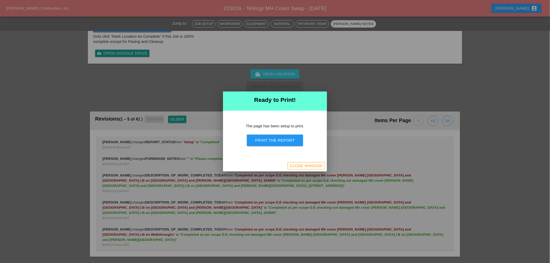
scroll to position [654, 0]
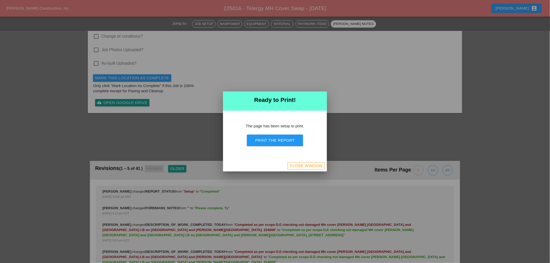
click at [288, 142] on div "Print the Report" at bounding box center [275, 140] width 40 height 6
click at [311, 165] on div "Close Window" at bounding box center [306, 166] width 33 height 6
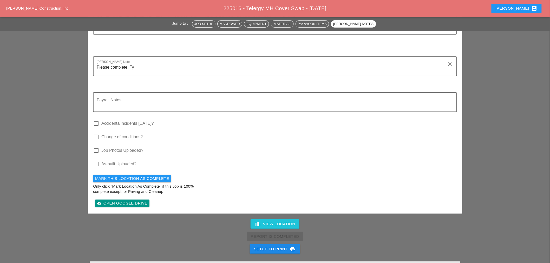
scroll to position [654, 0]
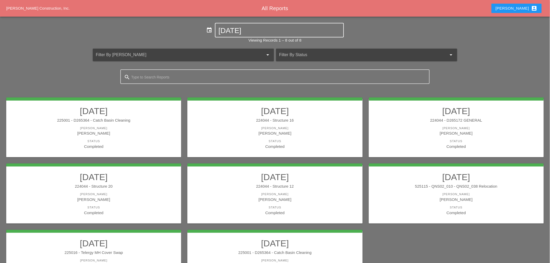
click at [245, 35] on div "10-06-2025" at bounding box center [280, 30] width 122 height 14
click at [243, 30] on input "10-06-2025" at bounding box center [280, 31] width 122 height 8
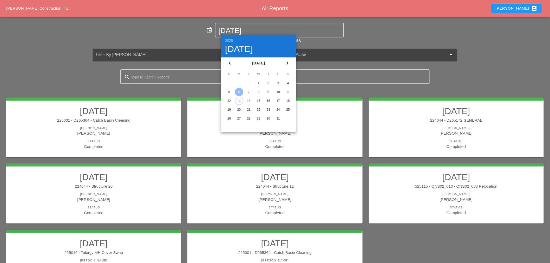
click at [257, 91] on div "8" at bounding box center [258, 92] width 8 height 8
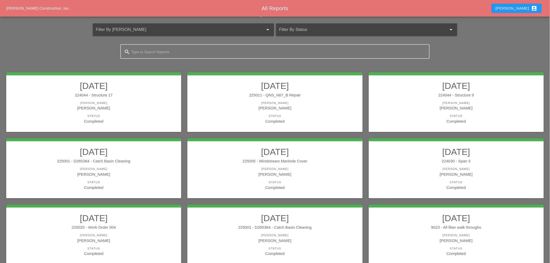
scroll to position [48, 0]
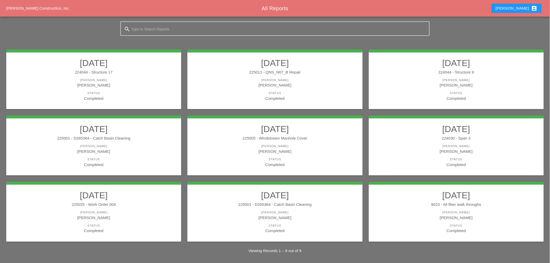
click at [102, 86] on div "Daniel Kavanaugh" at bounding box center [93, 85] width 165 height 6
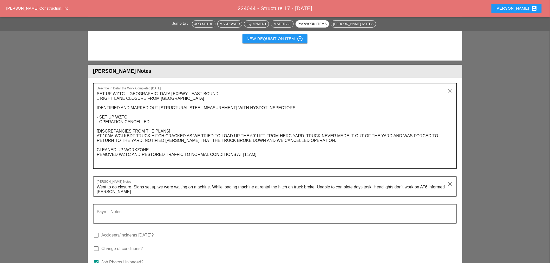
scroll to position [722, 0]
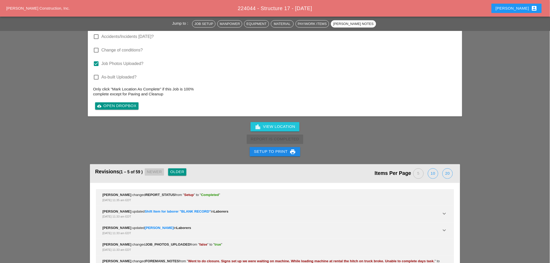
click at [272, 147] on button "Setup to Print print" at bounding box center [275, 151] width 50 height 9
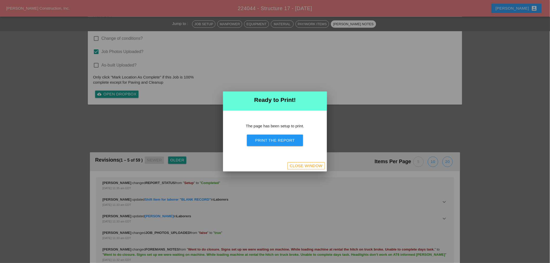
scroll to position [836, 0]
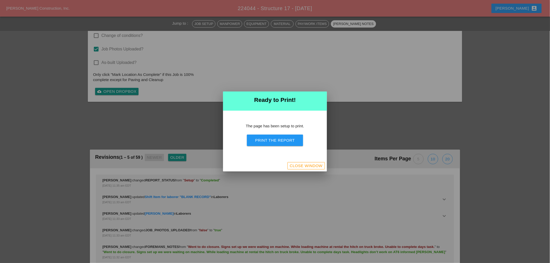
click at [284, 142] on div "Print the Report" at bounding box center [275, 140] width 40 height 6
click at [321, 167] on div "Close Window" at bounding box center [306, 166] width 33 height 6
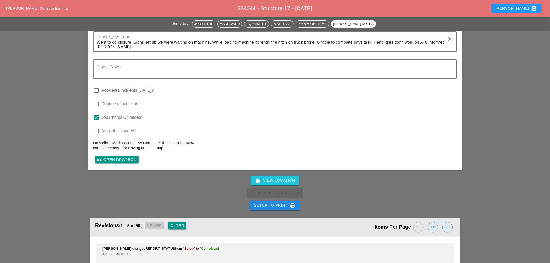
click at [274, 202] on div "Setup to Print print" at bounding box center [275, 205] width 42 height 6
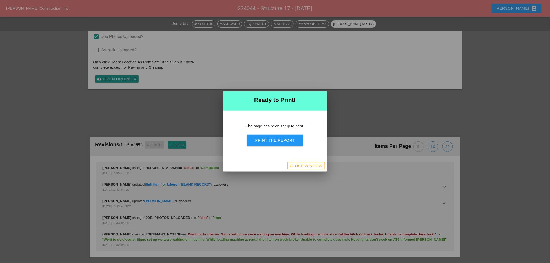
scroll to position [725, 0]
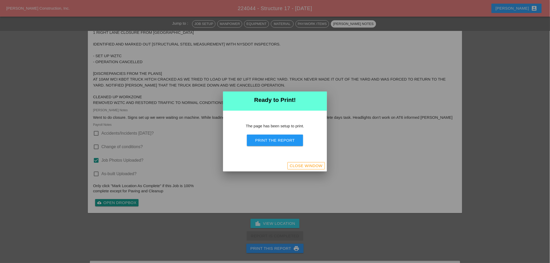
click at [290, 138] on div "Print the Report" at bounding box center [275, 140] width 40 height 6
click at [298, 167] on div "Close Window" at bounding box center [306, 166] width 33 height 6
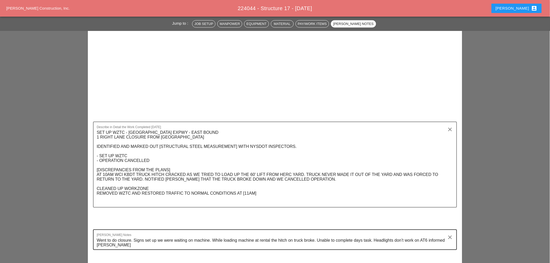
scroll to position [772, 0]
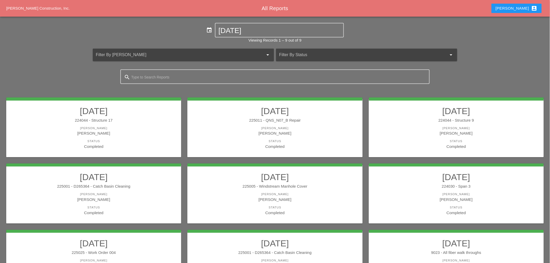
click at [264, 130] on div "[PERSON_NAME]" at bounding box center [275, 133] width 165 height 6
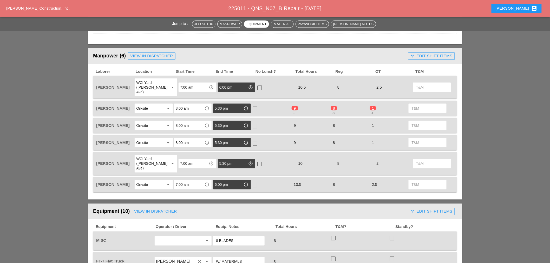
scroll to position [249, 0]
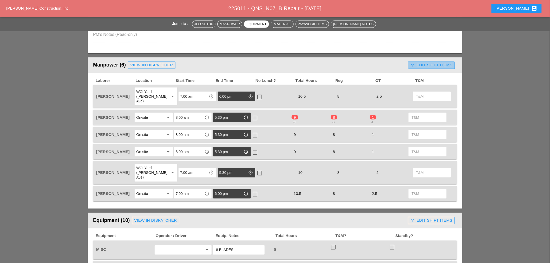
drag, startPoint x: 430, startPoint y: 65, endPoint x: 426, endPoint y: 69, distance: 5.5
click at [430, 65] on div "call_split Edit Shift Items" at bounding box center [431, 65] width 42 height 6
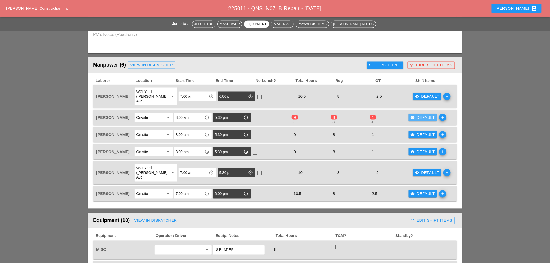
click at [423, 115] on div "visibility Default" at bounding box center [423, 118] width 24 height 6
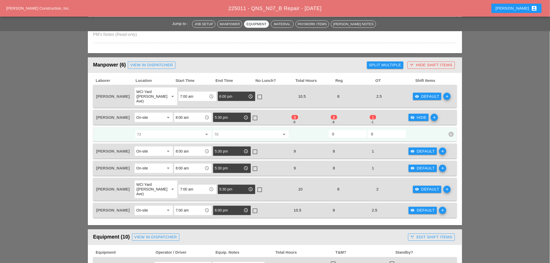
click at [336, 130] on input "0" at bounding box center [348, 134] width 32 height 8
type input "8"
type input "1"
click at [422, 115] on div "visibility_off Hide" at bounding box center [419, 118] width 16 height 6
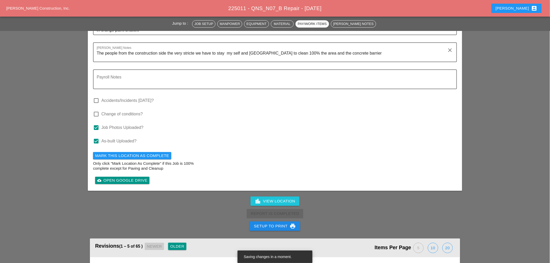
scroll to position [1519, 0]
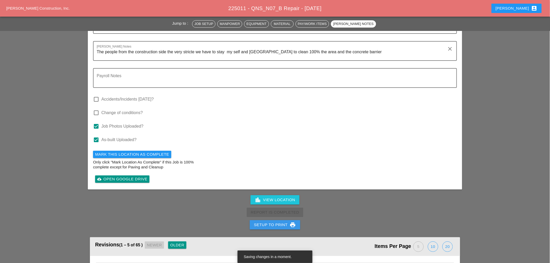
click at [281, 222] on div "Setup to Print print" at bounding box center [275, 225] width 42 height 6
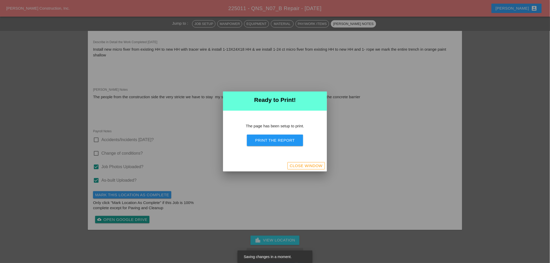
scroll to position [1659, 0]
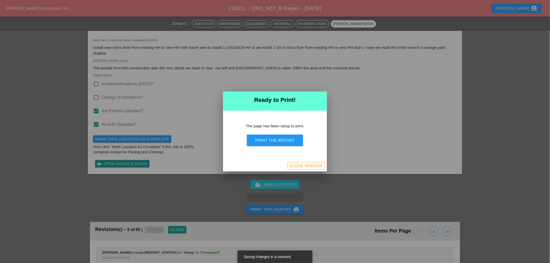
click at [277, 141] on div "Print the Report" at bounding box center [275, 140] width 40 height 6
click at [294, 166] on div "Close Window" at bounding box center [306, 166] width 33 height 6
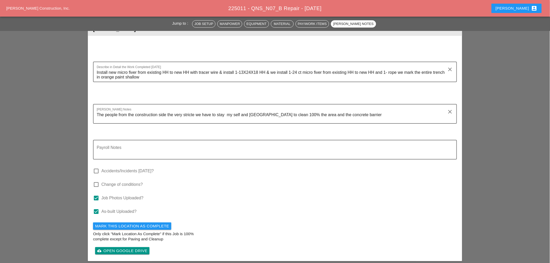
scroll to position [1492, 0]
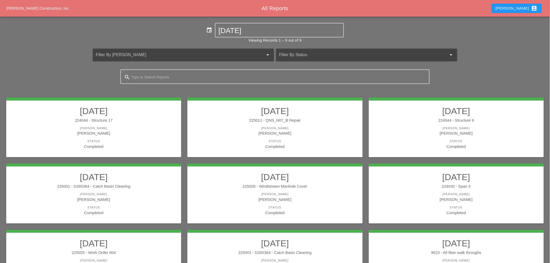
click at [448, 137] on link "10/08/2025 224044 - Structure 9 Foreman Filipe Silva Status Completed" at bounding box center [456, 128] width 165 height 44
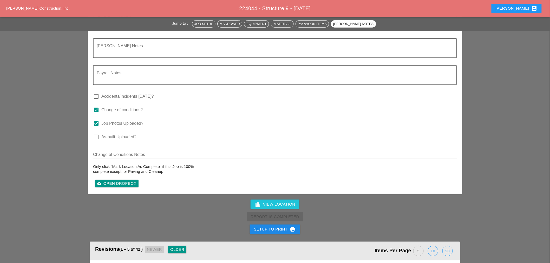
scroll to position [866, 0]
click at [268, 226] on div "Setup to Print print" at bounding box center [275, 229] width 42 height 6
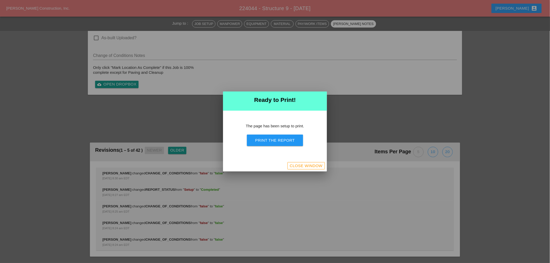
scroll to position [760, 0]
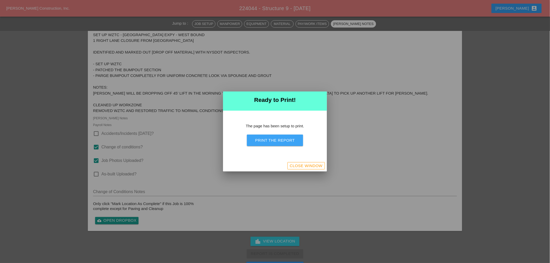
click at [272, 140] on div "Print the Report" at bounding box center [275, 140] width 40 height 6
click at [315, 162] on button "Close Window" at bounding box center [305, 165] width 37 height 7
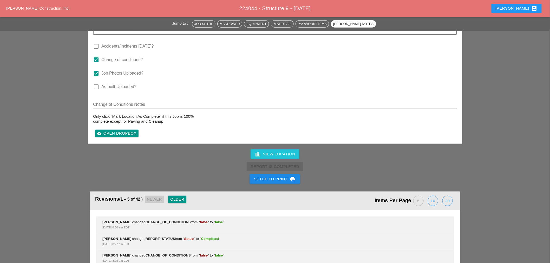
scroll to position [782, 0]
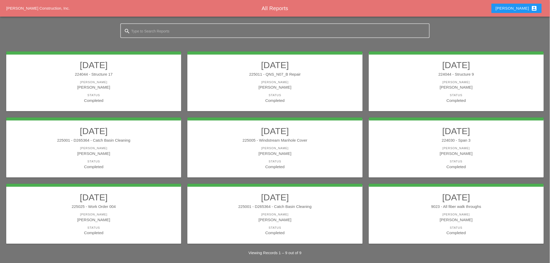
scroll to position [48, 0]
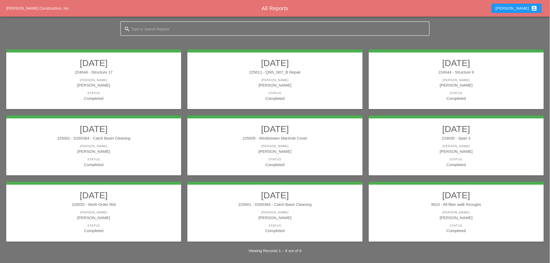
click at [93, 156] on link "10/08/2025 225001 - D265364 - Catch Basin Cleaning Foreman Daniel Kavanaugh Sta…" at bounding box center [93, 146] width 165 height 44
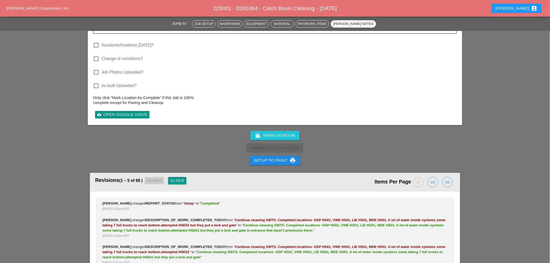
scroll to position [751, 0]
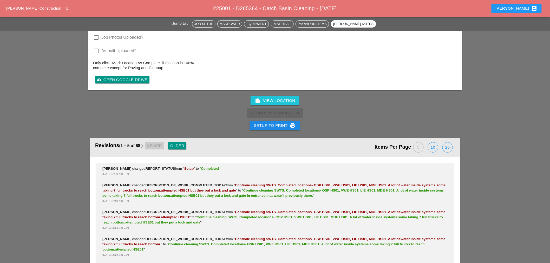
click at [280, 122] on div "Setup to Print print" at bounding box center [275, 125] width 42 height 6
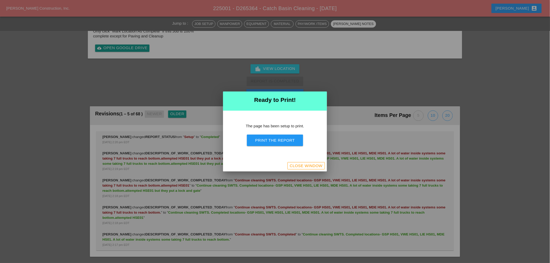
scroll to position [625, 0]
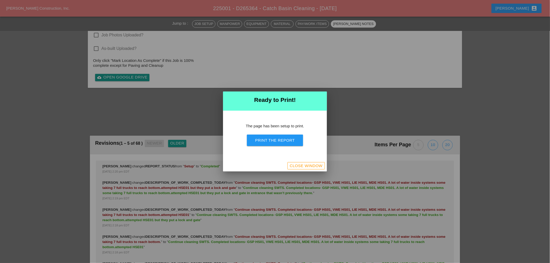
click at [285, 142] on div "Print the Report" at bounding box center [275, 140] width 40 height 6
click at [302, 169] on button "Close Window" at bounding box center [305, 165] width 37 height 7
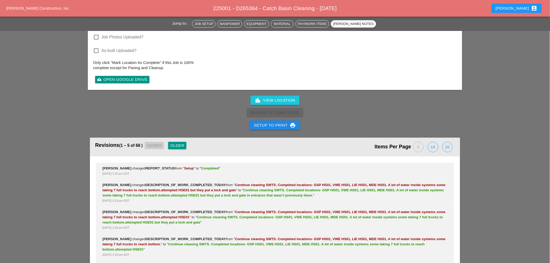
scroll to position [751, 0]
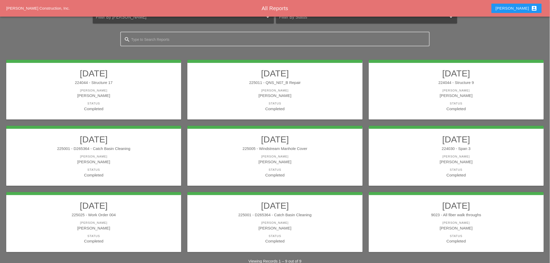
scroll to position [48, 0]
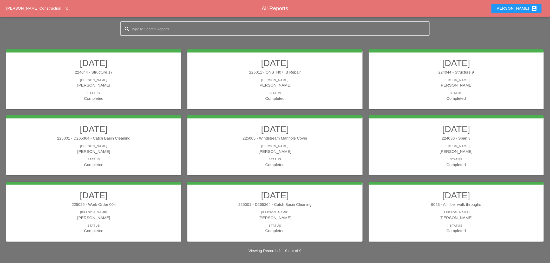
click at [282, 145] on div "[PERSON_NAME]" at bounding box center [275, 146] width 165 height 4
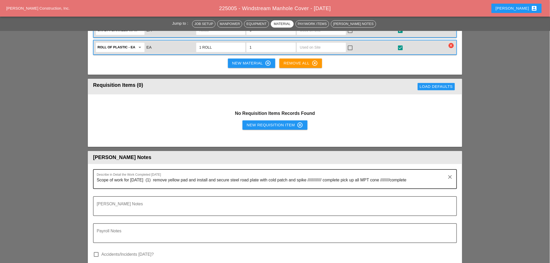
scroll to position [606, 0]
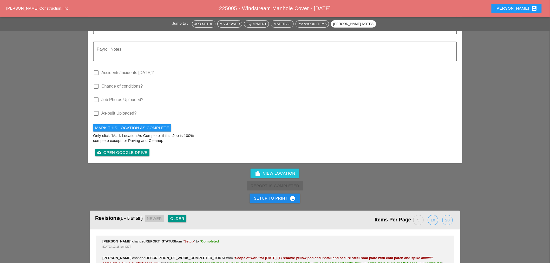
click at [258, 195] on div "Setup to Print print" at bounding box center [275, 198] width 42 height 6
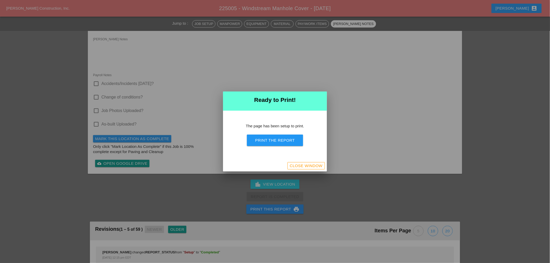
scroll to position [723, 0]
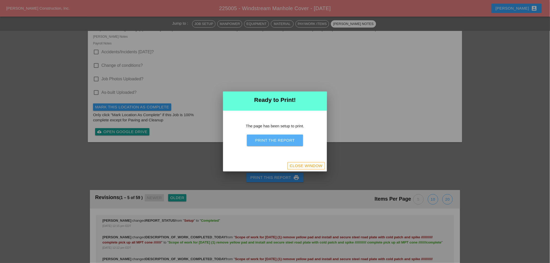
click at [263, 141] on div "Print the Report" at bounding box center [275, 140] width 40 height 6
click at [308, 166] on div "Close Window" at bounding box center [306, 166] width 33 height 6
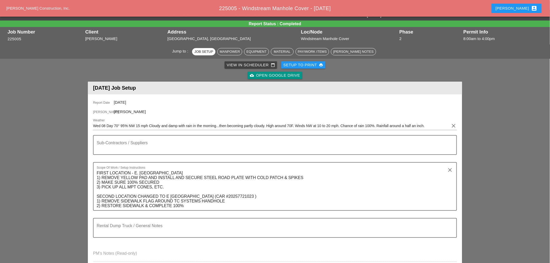
scroll to position [0, 0]
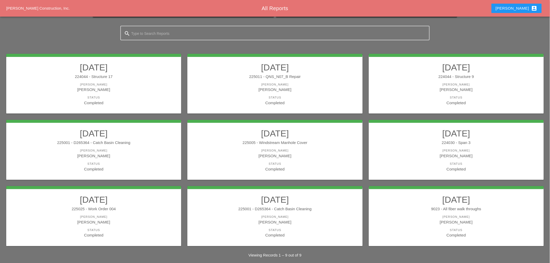
scroll to position [48, 0]
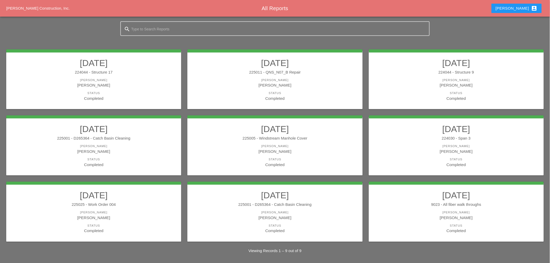
click at [464, 159] on div "Status" at bounding box center [456, 159] width 165 height 4
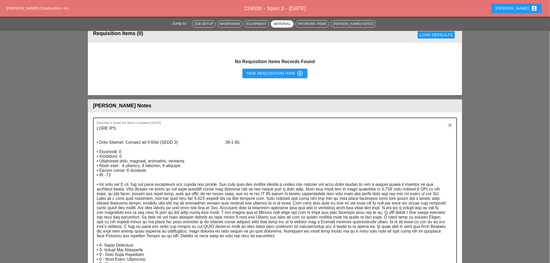
scroll to position [635, 0]
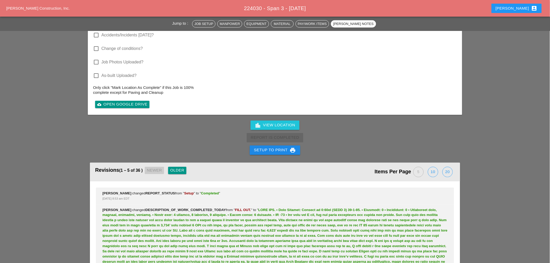
click at [276, 147] on div "Setup to Print print" at bounding box center [275, 150] width 42 height 6
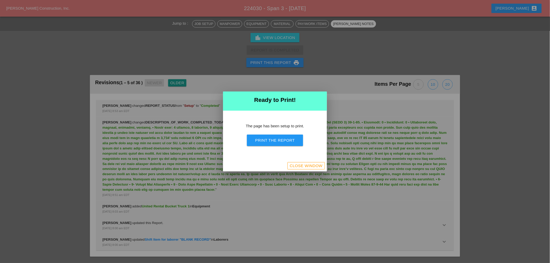
scroll to position [874, 0]
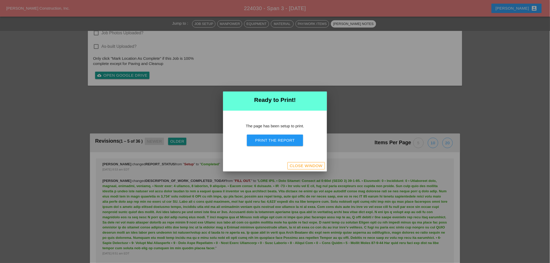
click at [279, 135] on button "Print the Report" at bounding box center [275, 140] width 56 height 11
click at [300, 164] on div "Close Window" at bounding box center [306, 166] width 33 height 6
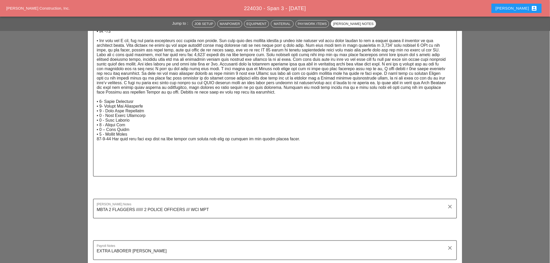
scroll to position [705, 0]
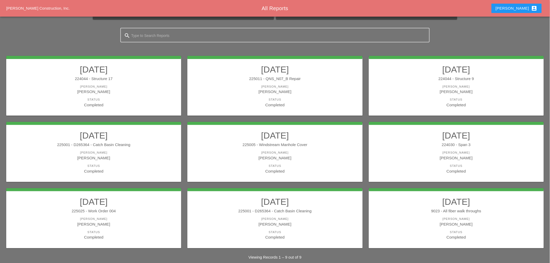
scroll to position [48, 0]
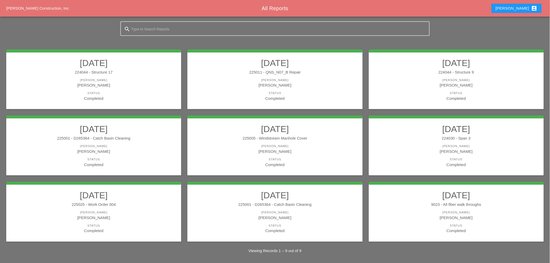
click at [107, 210] on div "[PERSON_NAME]" at bounding box center [93, 212] width 165 height 4
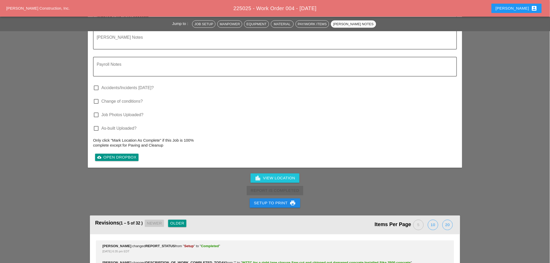
scroll to position [1230, 0]
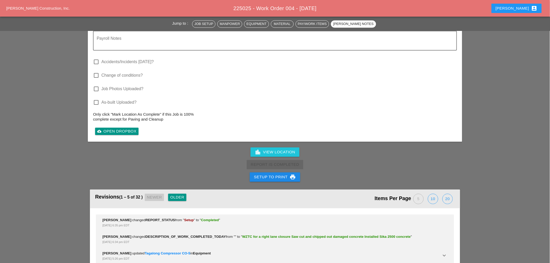
click at [290, 174] on icon "print" at bounding box center [293, 177] width 6 height 6
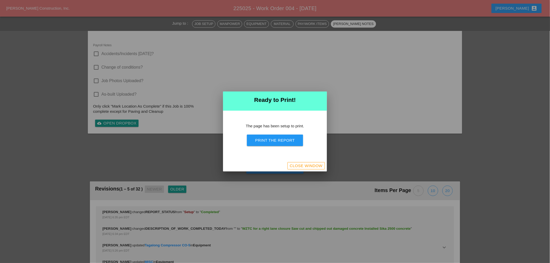
scroll to position [1192, 0]
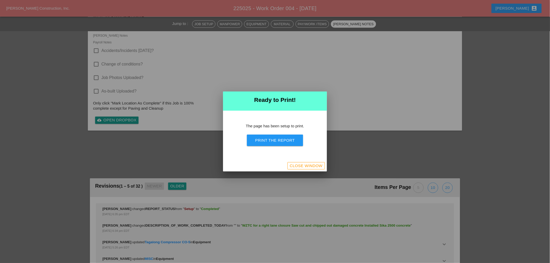
click at [286, 143] on div "Print the Report" at bounding box center [275, 140] width 40 height 6
drag, startPoint x: 309, startPoint y: 167, endPoint x: 13, endPoint y: 91, distance: 304.9
click at [309, 166] on div "Close Window" at bounding box center [306, 166] width 33 height 6
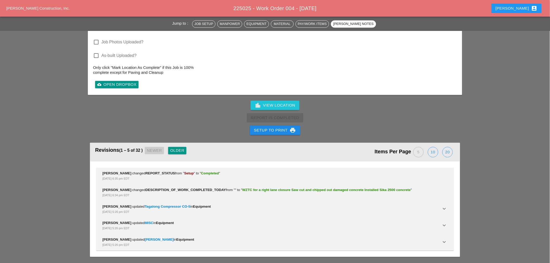
scroll to position [1152, 0]
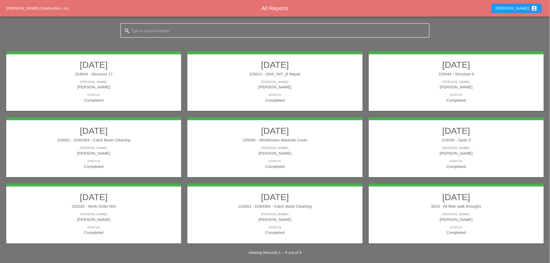
scroll to position [48, 0]
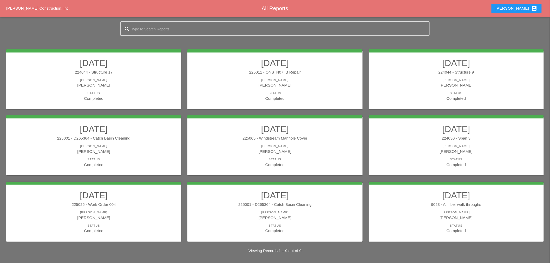
click at [289, 210] on div "[PERSON_NAME]" at bounding box center [275, 212] width 165 height 4
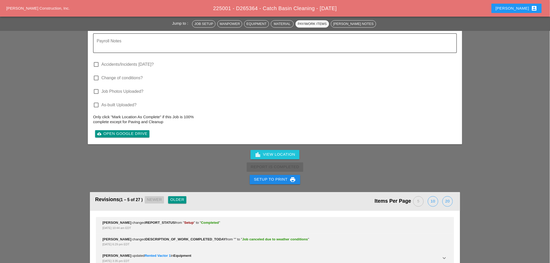
scroll to position [722, 0]
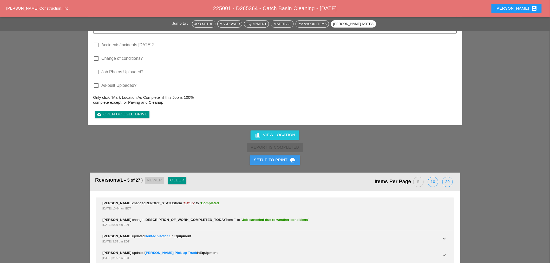
click at [277, 157] on div "Setup to Print print" at bounding box center [275, 160] width 42 height 6
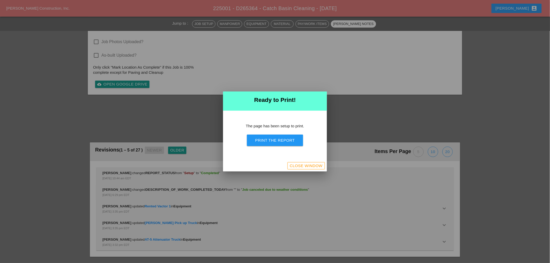
scroll to position [611, 0]
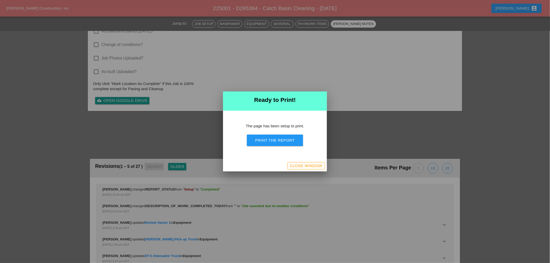
click at [282, 144] on button "Print the Report" at bounding box center [275, 140] width 56 height 11
click at [305, 165] on div "Close Window" at bounding box center [306, 166] width 33 height 6
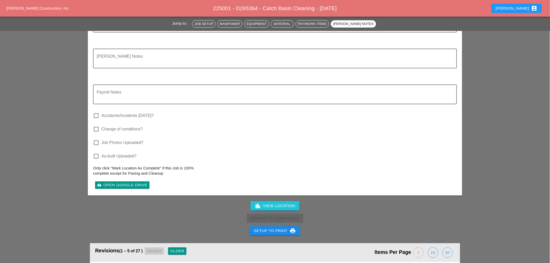
scroll to position [669, 0]
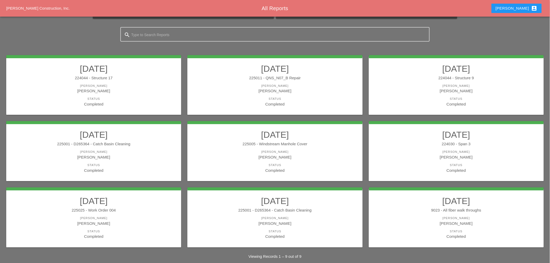
scroll to position [48, 0]
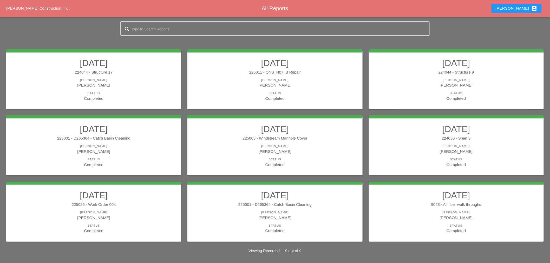
click at [479, 206] on div "9023 - All fiber walk throughs" at bounding box center [456, 205] width 165 height 6
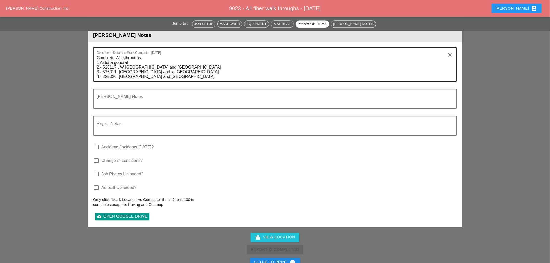
scroll to position [491, 0]
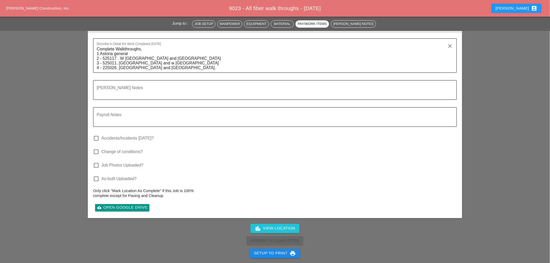
click at [294, 250] on icon "print" at bounding box center [293, 253] width 6 height 6
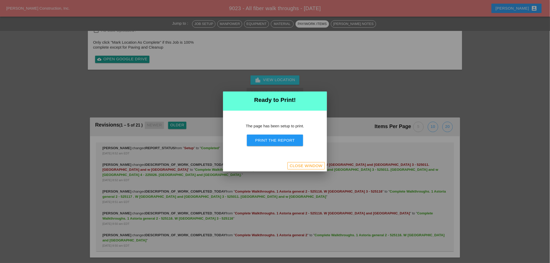
scroll to position [424, 0]
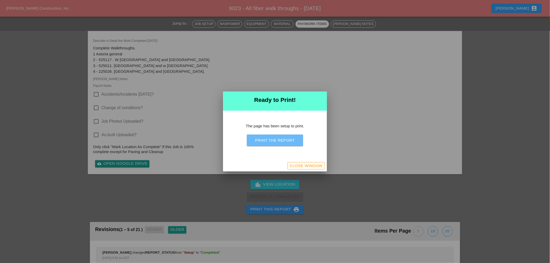
drag, startPoint x: 285, startPoint y: 139, endPoint x: 225, endPoint y: 188, distance: 76.9
click at [285, 140] on div "Print the Report" at bounding box center [275, 140] width 40 height 6
click at [284, 138] on div "Print the Report" at bounding box center [275, 140] width 40 height 6
click at [297, 167] on div "Close Window" at bounding box center [306, 166] width 33 height 6
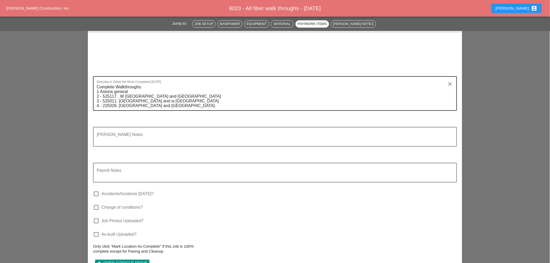
scroll to position [491, 0]
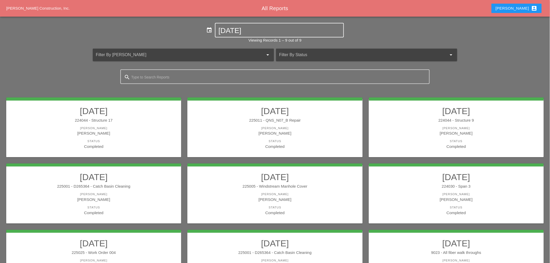
click at [269, 27] on input "10-08-2025" at bounding box center [280, 31] width 122 height 8
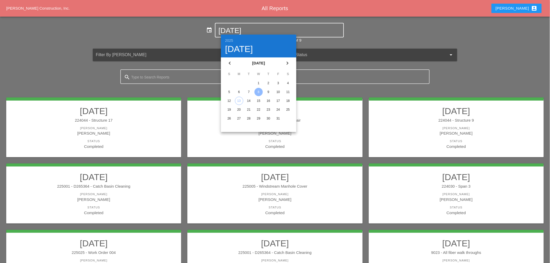
click at [267, 92] on div "9" at bounding box center [268, 92] width 8 height 8
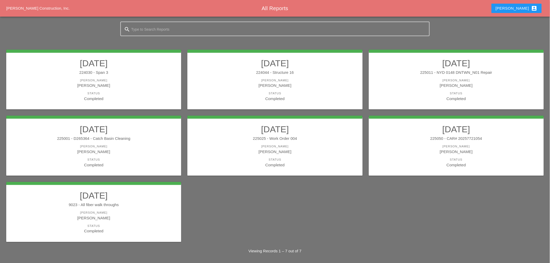
scroll to position [48, 0]
click at [102, 73] on div "224030 - Span 3" at bounding box center [93, 72] width 165 height 6
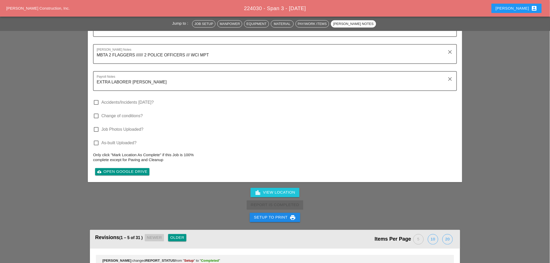
scroll to position [924, 0]
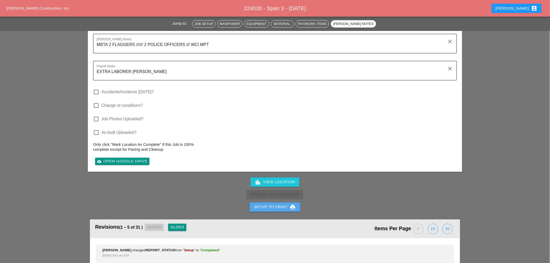
click at [294, 204] on icon "print" at bounding box center [293, 207] width 6 height 6
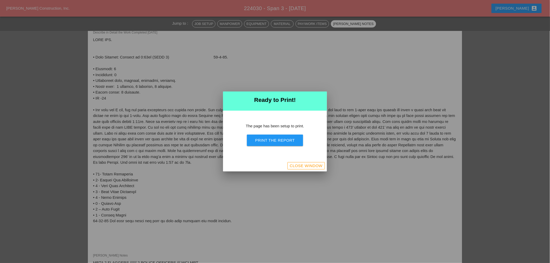
scroll to position [619, 0]
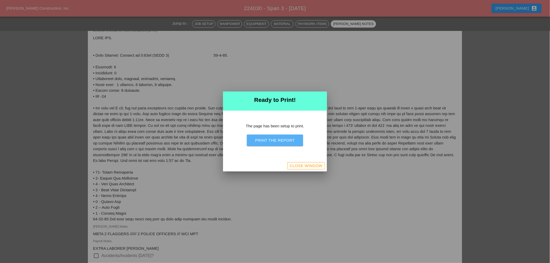
click at [282, 142] on div "Print the Report" at bounding box center [275, 140] width 40 height 6
click at [304, 167] on div "Close Window" at bounding box center [306, 166] width 33 height 6
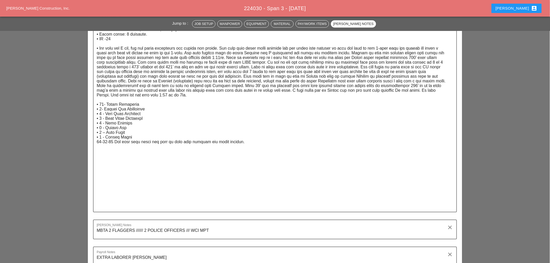
scroll to position [686, 0]
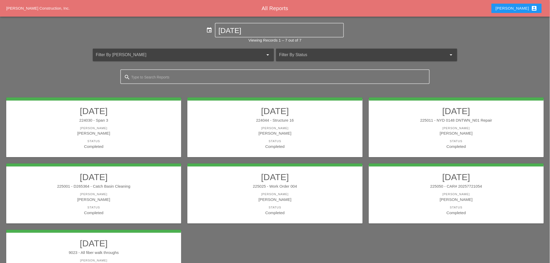
click at [235, 121] on div "224044 - Structure 16" at bounding box center [275, 120] width 165 height 6
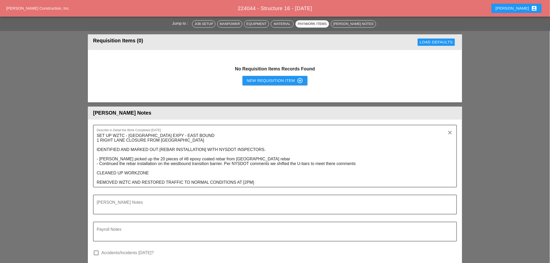
scroll to position [664, 0]
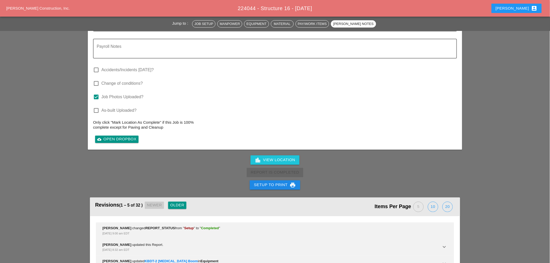
click at [273, 182] on div "Setup to Print print" at bounding box center [275, 185] width 42 height 6
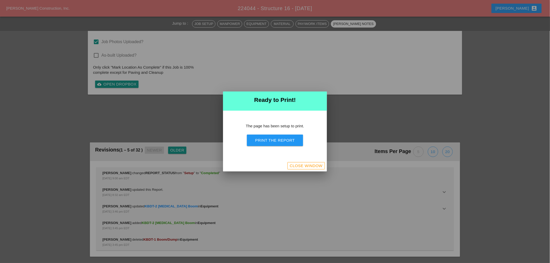
scroll to position [754, 0]
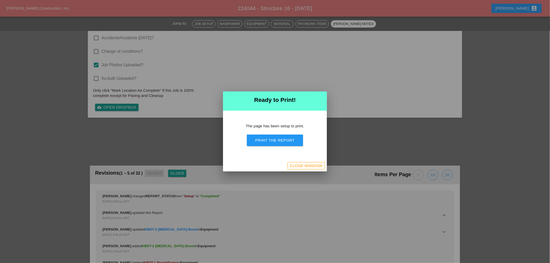
click at [281, 140] on div "Print the Report" at bounding box center [275, 140] width 40 height 6
click at [297, 162] on button "Close Window" at bounding box center [305, 165] width 37 height 7
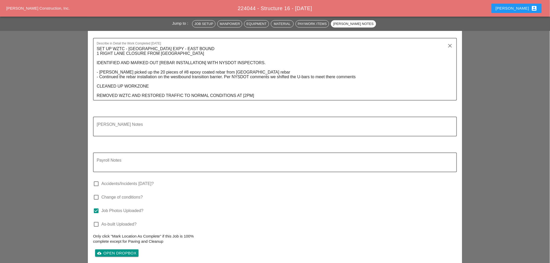
scroll to position [741, 0]
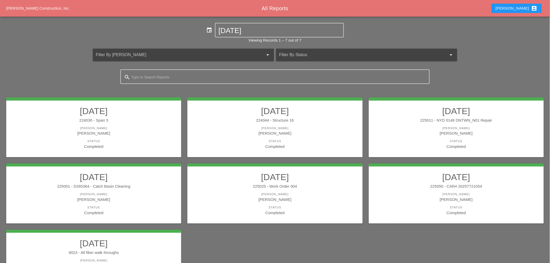
drag, startPoint x: 522, startPoint y: 133, endPoint x: 519, endPoint y: 133, distance: 3.0
click at [521, 133] on div "[PERSON_NAME]" at bounding box center [456, 133] width 165 height 6
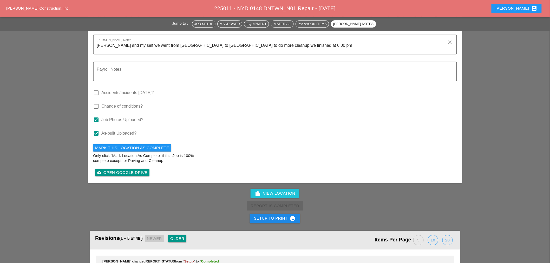
scroll to position [1472, 0]
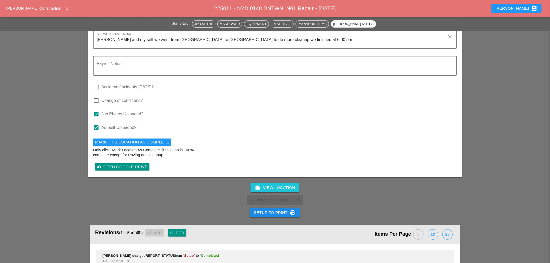
click at [271, 209] on div "Setup to Print print" at bounding box center [275, 212] width 42 height 6
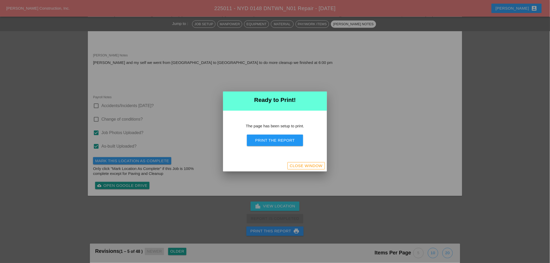
scroll to position [1613, 0]
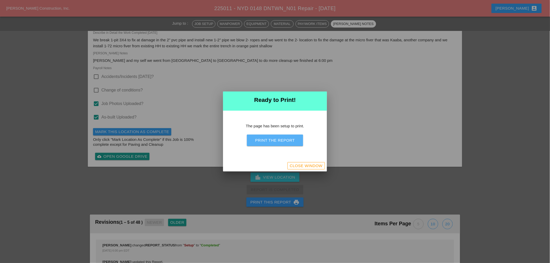
click at [273, 136] on button "Print the Report" at bounding box center [275, 140] width 56 height 11
click at [301, 165] on div "Close Window" at bounding box center [306, 166] width 33 height 6
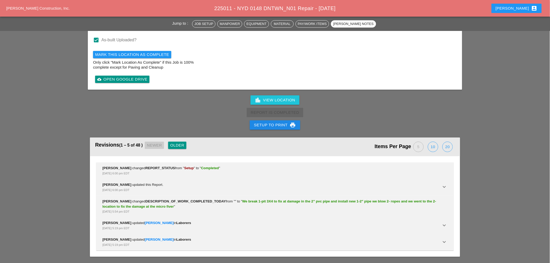
scroll to position [1418, 0]
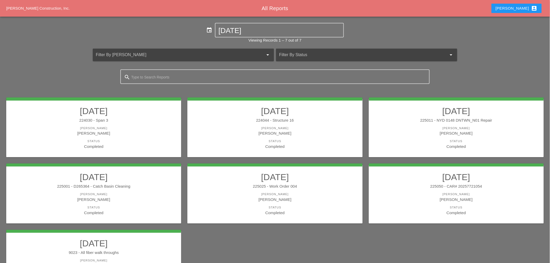
click at [103, 197] on div "[PERSON_NAME]" at bounding box center [93, 199] width 165 height 6
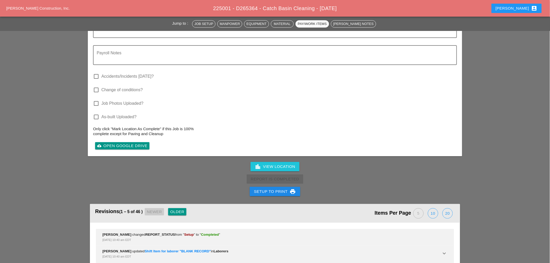
scroll to position [751, 0]
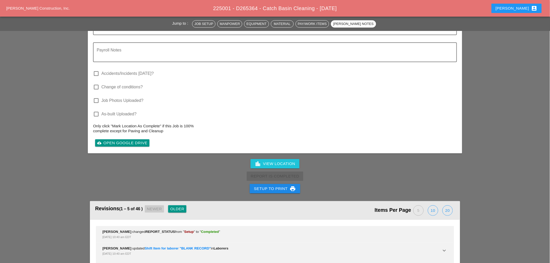
click at [272, 186] on div "Setup to Print print" at bounding box center [275, 189] width 42 height 6
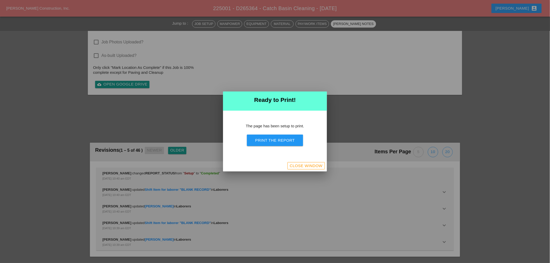
scroll to position [620, 0]
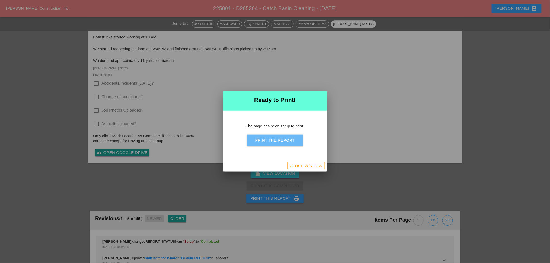
click at [273, 146] on div "The page has been setup to print. Print the Report" at bounding box center [275, 136] width 104 height 50
click at [284, 141] on div "Print the Report" at bounding box center [275, 140] width 40 height 6
click at [294, 163] on div "Close Window" at bounding box center [306, 166] width 33 height 6
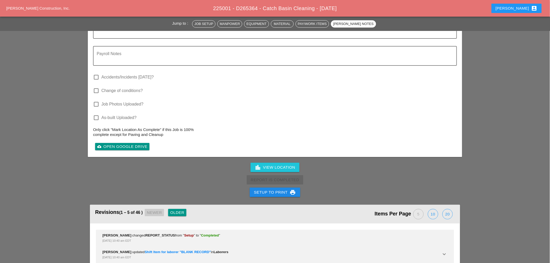
scroll to position [695, 0]
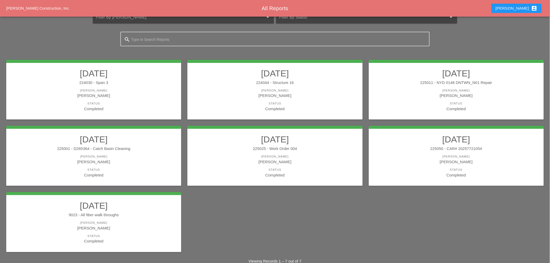
scroll to position [48, 0]
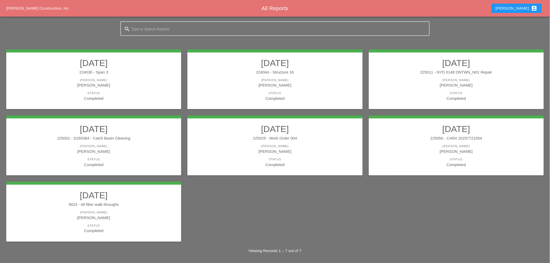
click at [294, 141] on link "10/09/2025 225025 - Work Order 004 Foreman Luca Gambardella Status Completed" at bounding box center [275, 146] width 165 height 44
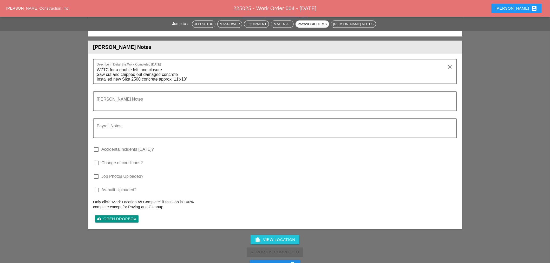
scroll to position [1225, 0]
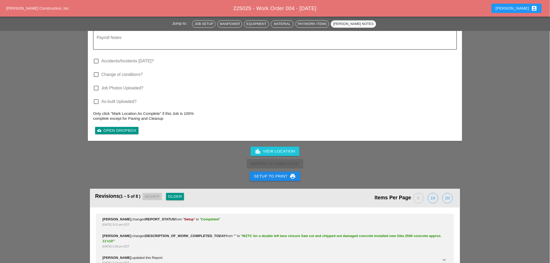
click at [281, 173] on div "Setup to Print print" at bounding box center [275, 176] width 42 height 6
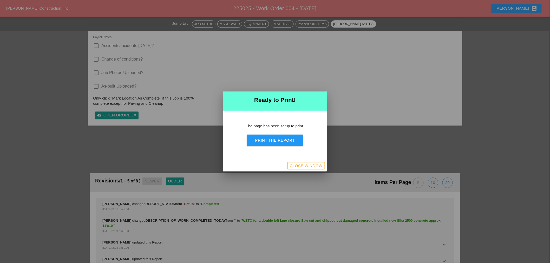
scroll to position [1172, 0]
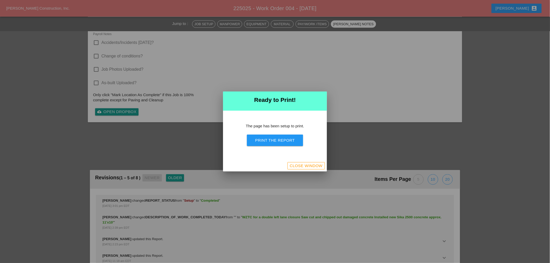
click at [263, 146] on div "The page has been setup to print. Print the Report" at bounding box center [275, 136] width 104 height 50
click at [261, 140] on div "Print the Report" at bounding box center [275, 140] width 40 height 6
click at [305, 168] on div "Close Window" at bounding box center [306, 166] width 33 height 6
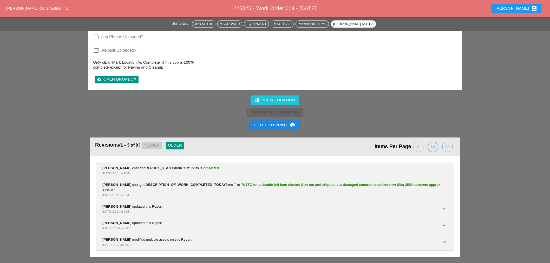
scroll to position [1170, 0]
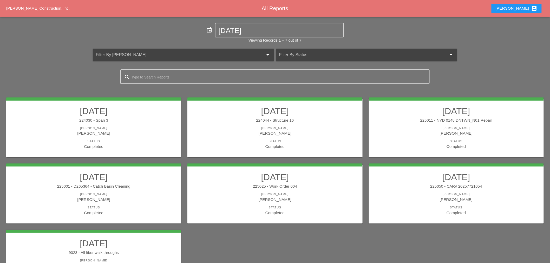
click at [460, 192] on div "[PERSON_NAME]" at bounding box center [456, 194] width 165 height 4
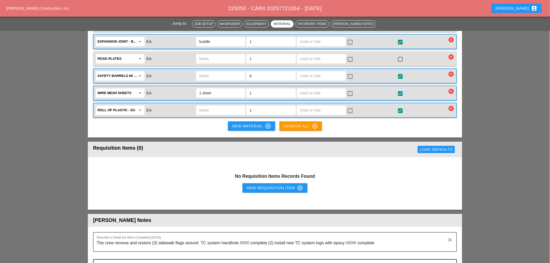
scroll to position [693, 0]
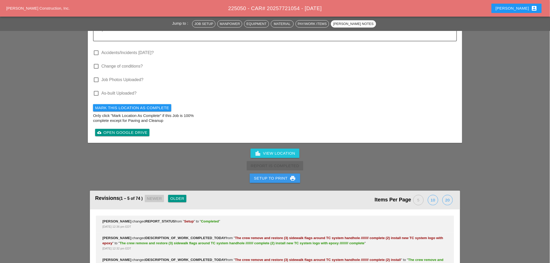
click at [269, 175] on div "Setup to Print print" at bounding box center [275, 178] width 42 height 6
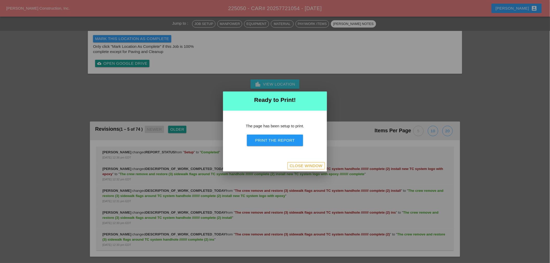
scroll to position [810, 0]
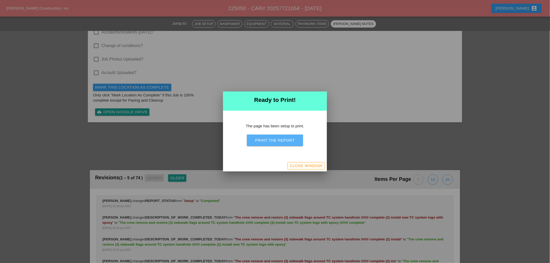
click at [272, 139] on div "Print the Report" at bounding box center [275, 140] width 40 height 6
click at [299, 162] on button "Close Window" at bounding box center [305, 165] width 37 height 7
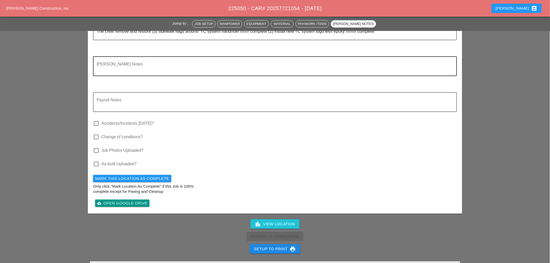
scroll to position [813, 0]
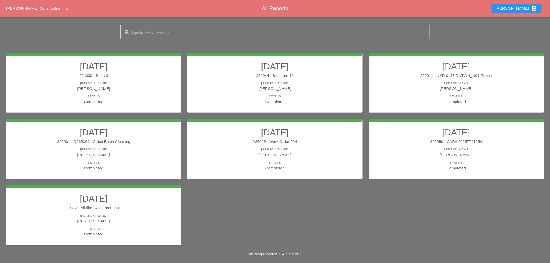
scroll to position [48, 0]
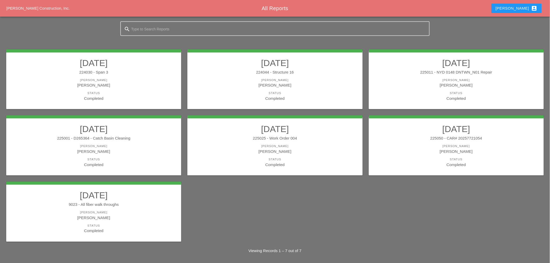
click at [121, 206] on div "9023 - All fiber walk throughs" at bounding box center [93, 205] width 165 height 6
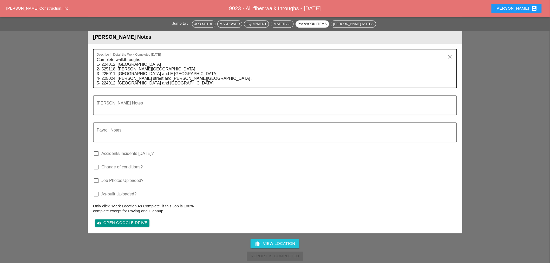
scroll to position [491, 0]
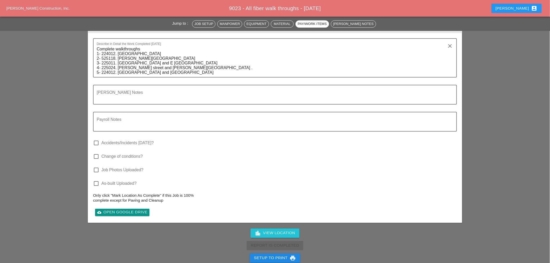
click at [278, 255] on div "Setup to Print print" at bounding box center [275, 258] width 42 height 6
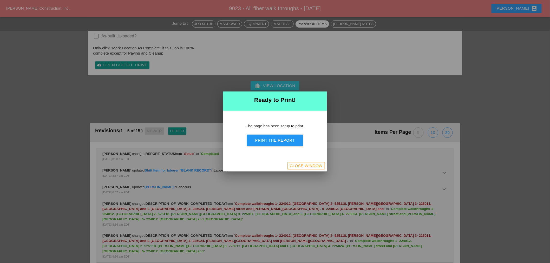
scroll to position [424, 0]
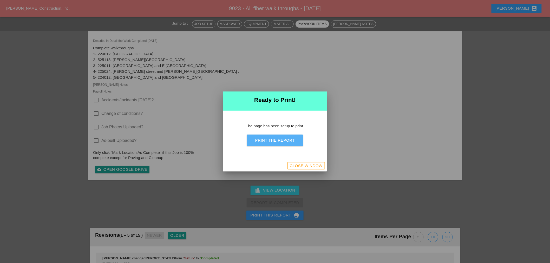
click at [278, 139] on div "Print the Report" at bounding box center [275, 140] width 40 height 6
click at [273, 131] on div "The page has been setup to print. Print the Report" at bounding box center [275, 136] width 104 height 50
click at [273, 138] on div "Print the Report" at bounding box center [275, 140] width 40 height 6
click at [306, 172] on div at bounding box center [275, 131] width 550 height 263
click at [306, 169] on button "Close Window" at bounding box center [305, 165] width 37 height 7
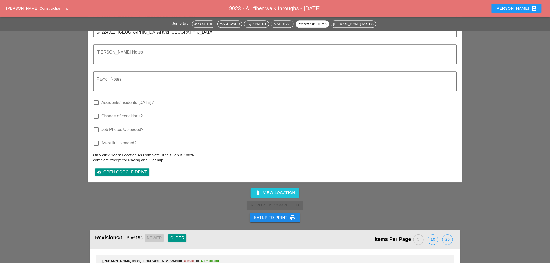
scroll to position [491, 0]
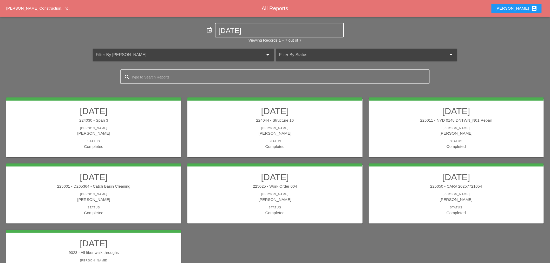
click at [248, 32] on input "10-09-2025" at bounding box center [280, 31] width 122 height 8
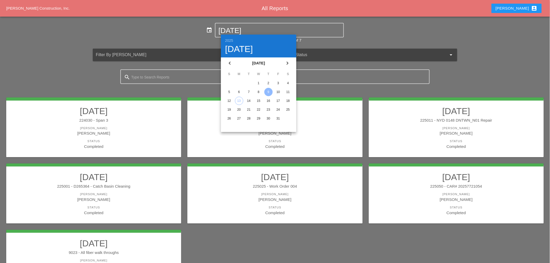
click at [275, 90] on div "10" at bounding box center [278, 92] width 8 height 8
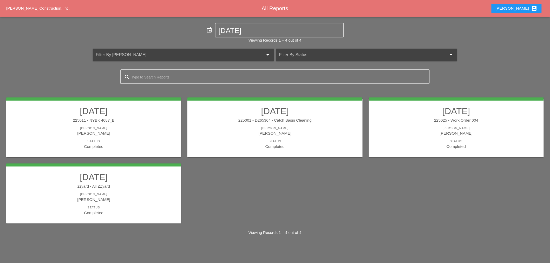
click at [132, 129] on div "[PERSON_NAME]" at bounding box center [93, 128] width 165 height 4
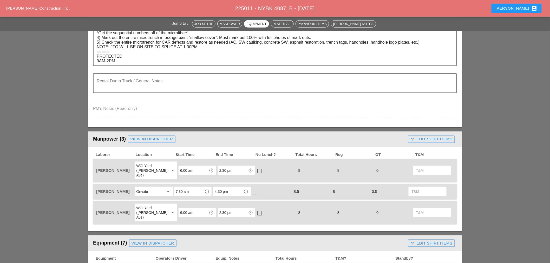
scroll to position [143, 0]
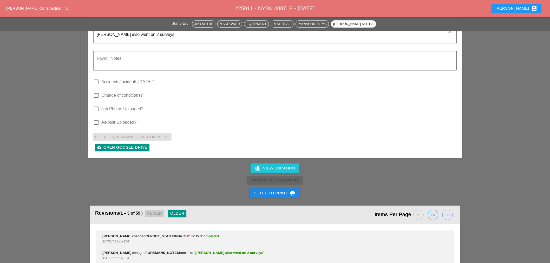
click at [273, 190] on div "Setup to Print print" at bounding box center [275, 193] width 42 height 6
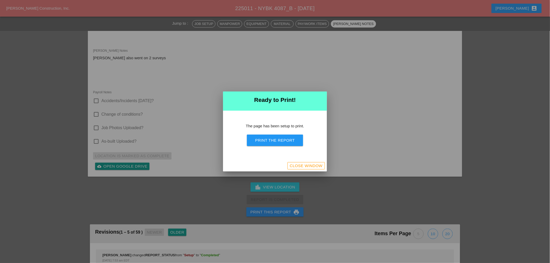
scroll to position [1551, 0]
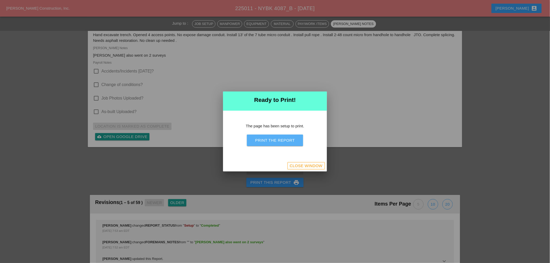
click at [282, 141] on div "Print the Report" at bounding box center [275, 140] width 40 height 6
drag, startPoint x: 305, startPoint y: 166, endPoint x: 112, endPoint y: 1, distance: 253.3
click at [305, 165] on div "Close Window" at bounding box center [306, 166] width 33 height 6
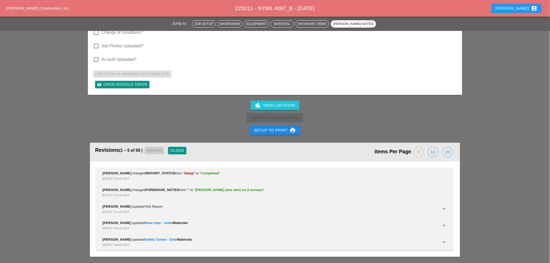
scroll to position [1360, 0]
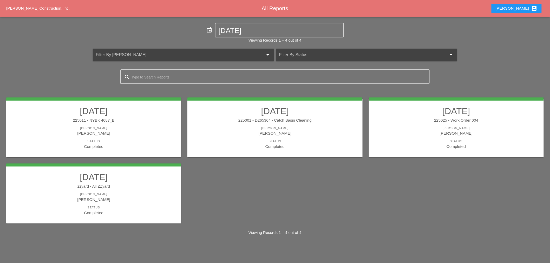
click at [190, 135] on div "10/10/2025 225001 - D265364 - Catch Basin Cleaning Foreman Miguel Fernandes Sta…" at bounding box center [274, 127] width 175 height 60
click at [227, 134] on div "[PERSON_NAME]" at bounding box center [275, 133] width 165 height 6
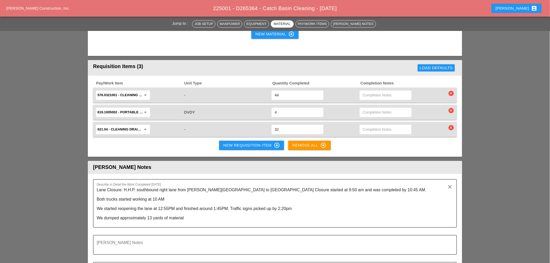
scroll to position [606, 0]
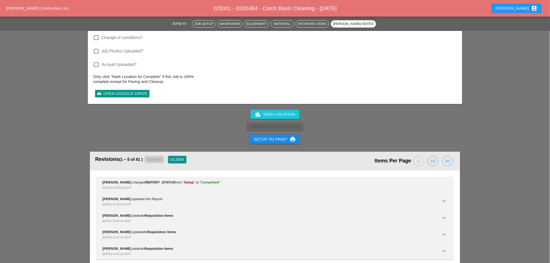
click at [291, 136] on icon "print" at bounding box center [293, 139] width 6 height 6
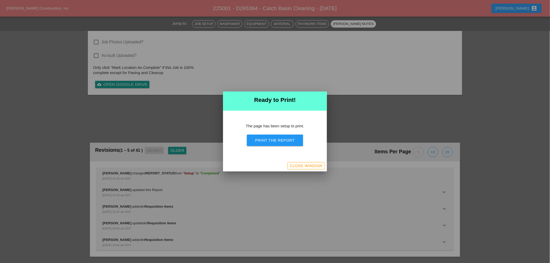
scroll to position [684, 0]
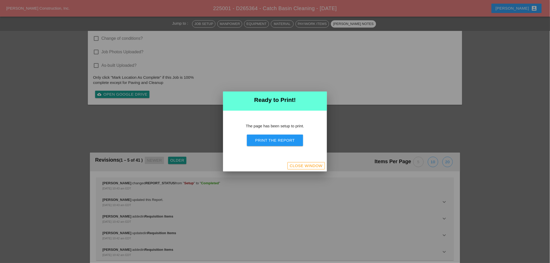
click at [282, 134] on div "The page has been setup to print. Print the Report" at bounding box center [275, 136] width 104 height 50
click at [283, 138] on div "Print the Report" at bounding box center [275, 140] width 40 height 6
click at [316, 167] on div "Close Window" at bounding box center [306, 166] width 33 height 6
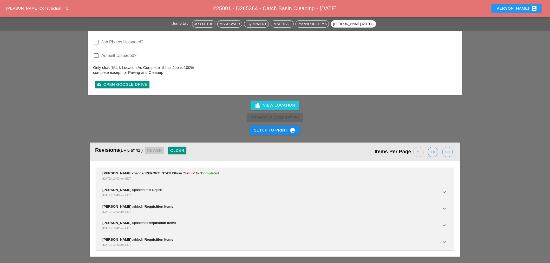
scroll to position [699, 0]
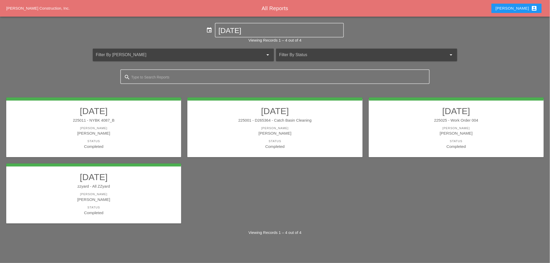
click at [438, 134] on div "[PERSON_NAME]" at bounding box center [456, 133] width 165 height 6
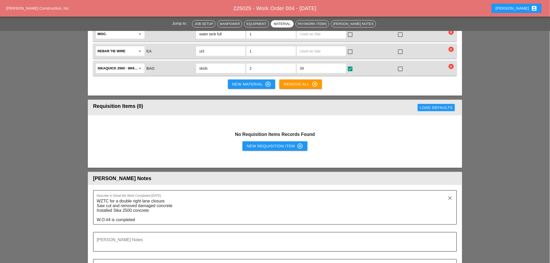
scroll to position [982, 0]
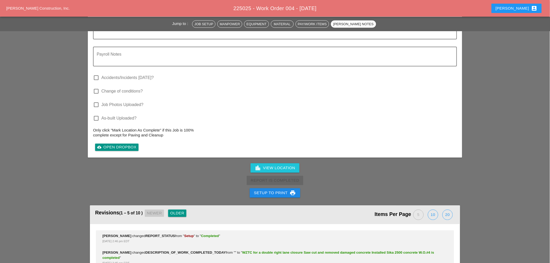
click at [278, 190] on div "Setup to Print print" at bounding box center [275, 193] width 42 height 6
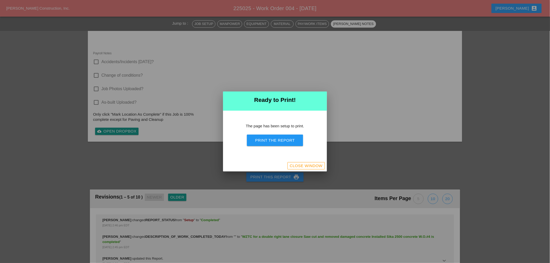
scroll to position [1127, 0]
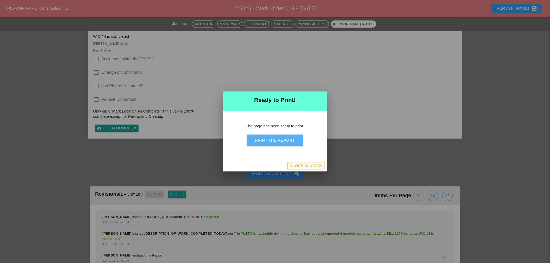
click at [269, 137] on button "Print the Report" at bounding box center [275, 140] width 56 height 11
click at [309, 166] on div "Close Window" at bounding box center [306, 166] width 33 height 6
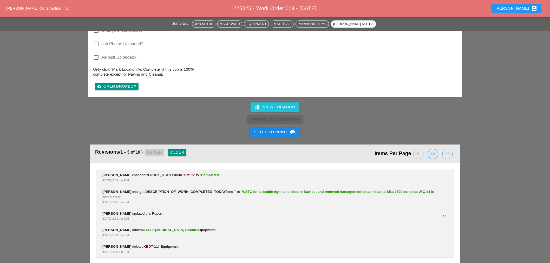
scroll to position [1096, 0]
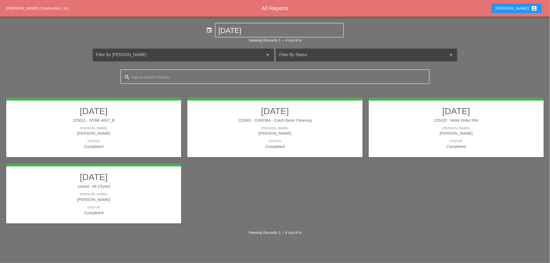
click at [102, 198] on div "[PERSON_NAME]" at bounding box center [93, 199] width 165 height 6
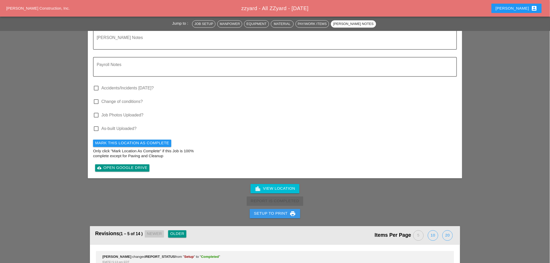
click at [272, 210] on div "Setup to Print print" at bounding box center [275, 213] width 42 height 6
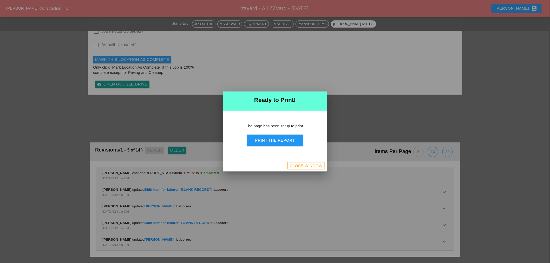
scroll to position [460, 0]
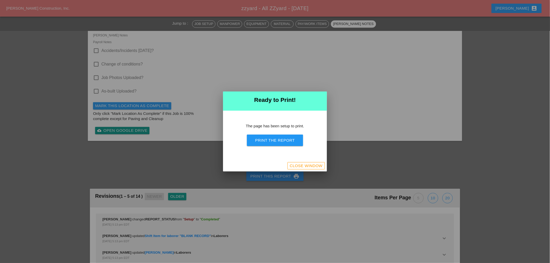
click at [285, 146] on div "The page has been setup to print. Print the Report" at bounding box center [275, 136] width 104 height 50
click at [287, 142] on div "Print the Report" at bounding box center [275, 140] width 40 height 6
click at [294, 168] on div "Close Window" at bounding box center [306, 166] width 33 height 6
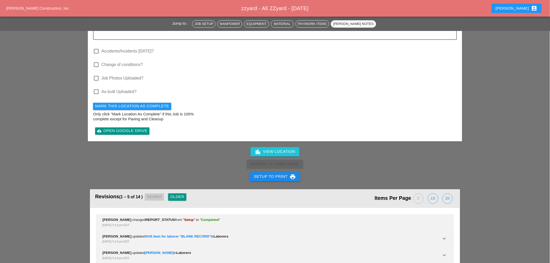
scroll to position [522, 0]
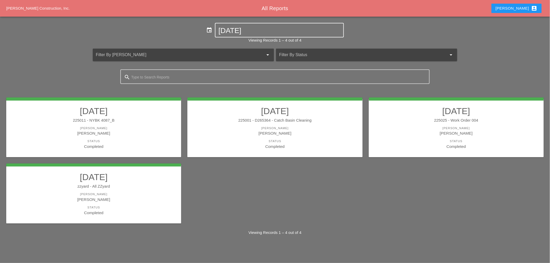
click at [240, 28] on input "10-10-2025" at bounding box center [280, 31] width 122 height 8
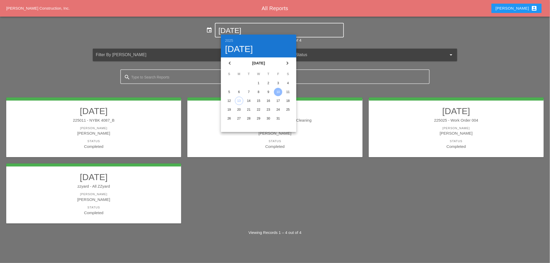
click at [287, 89] on div "11" at bounding box center [288, 92] width 8 height 8
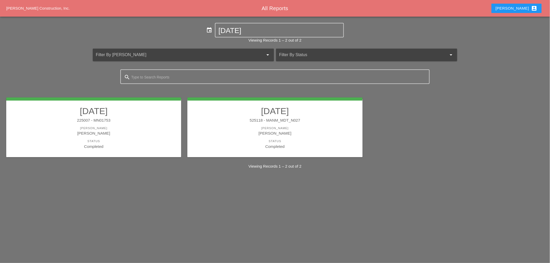
click at [131, 115] on h2 "10/11/2025" at bounding box center [93, 111] width 165 height 10
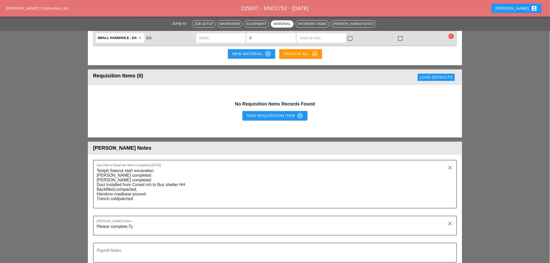
scroll to position [1530, 0]
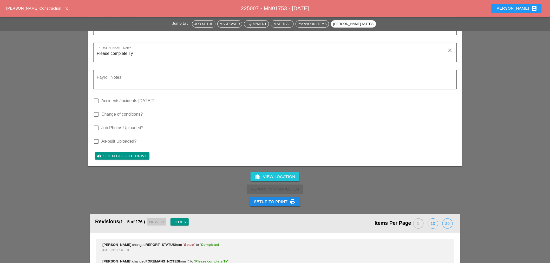
click at [263, 199] on div "Setup to Print print" at bounding box center [275, 202] width 42 height 6
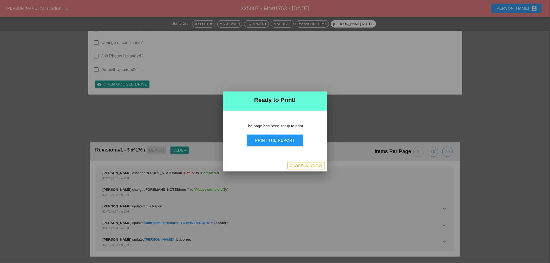
scroll to position [1652, 0]
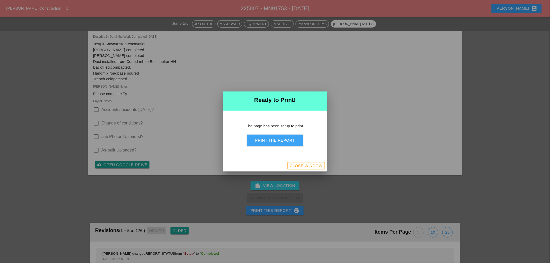
click at [274, 142] on div "Print the Report" at bounding box center [275, 140] width 40 height 6
click at [312, 162] on button "Close Window" at bounding box center [305, 165] width 37 height 7
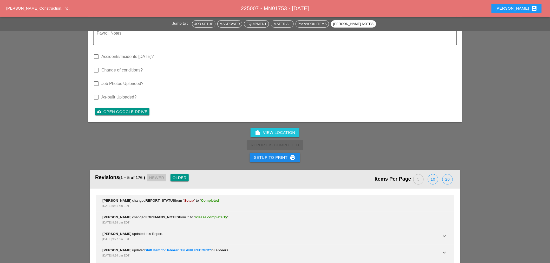
scroll to position [1425, 0]
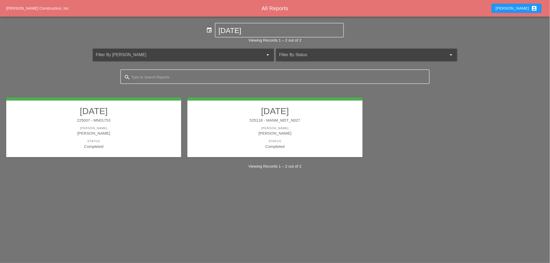
click at [321, 151] on div "10/11/2025 525118 - MANM_MDT_N027 Foreman Jorge Barajas Status Completed" at bounding box center [274, 127] width 175 height 60
click at [315, 130] on div "[PERSON_NAME]" at bounding box center [275, 133] width 165 height 6
click at [316, 130] on div "Westmoreland Construction, Inc. All Reports Mariela account_box event 10-11-202…" at bounding box center [275, 131] width 550 height 263
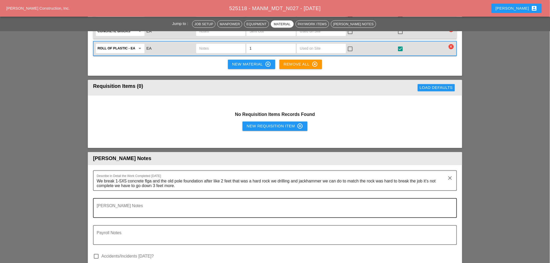
scroll to position [1270, 0]
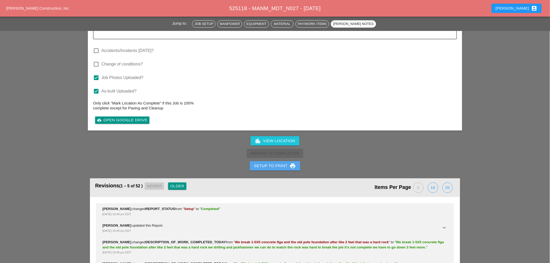
click at [269, 163] on div "Setup to Print print" at bounding box center [275, 166] width 42 height 6
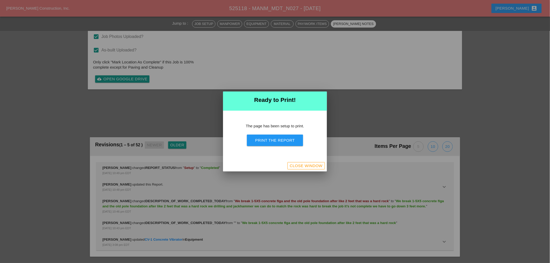
scroll to position [1538, 0]
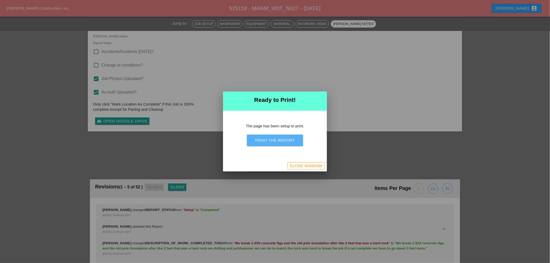
click at [274, 146] on button "Print the Report" at bounding box center [275, 140] width 56 height 11
click at [301, 165] on div "Close Window" at bounding box center [306, 166] width 33 height 6
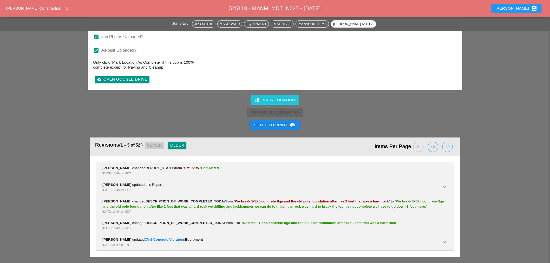
scroll to position [1341, 0]
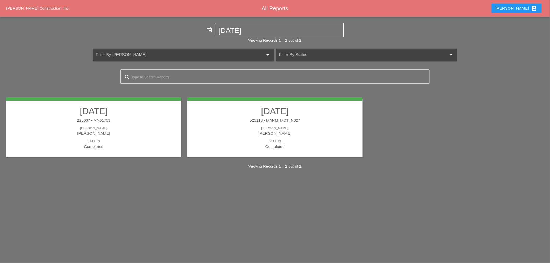
click at [246, 31] on input "10-11-2025" at bounding box center [280, 31] width 122 height 8
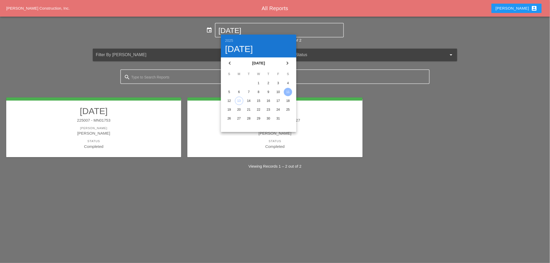
click at [230, 101] on div "12" at bounding box center [229, 101] width 8 height 8
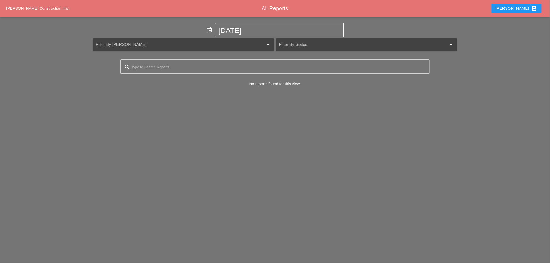
click at [244, 31] on input "10-12-2025" at bounding box center [280, 31] width 122 height 8
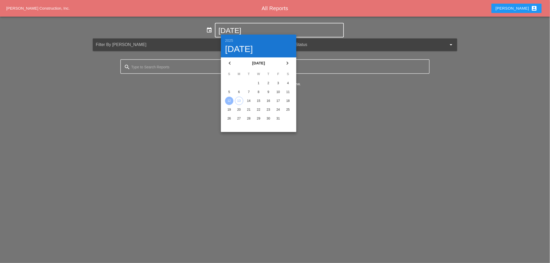
click at [240, 88] on div "6" at bounding box center [239, 92] width 8 height 8
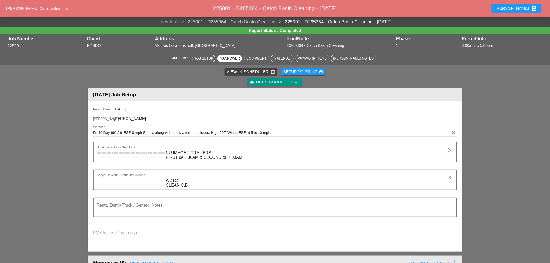
scroll to position [202, 0]
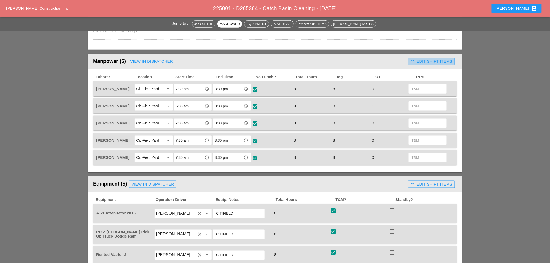
click at [450, 60] on div "call_split Edit Shift Items" at bounding box center [431, 61] width 42 height 6
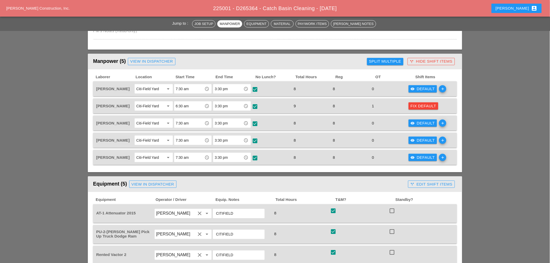
click at [412, 103] on div "Fix Default" at bounding box center [424, 106] width 26 height 6
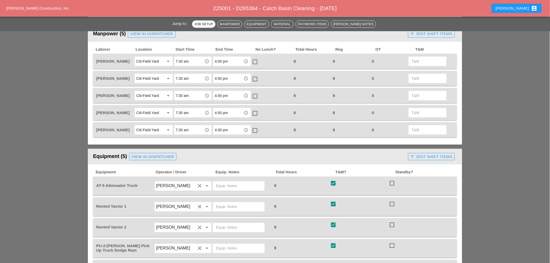
scroll to position [346, 0]
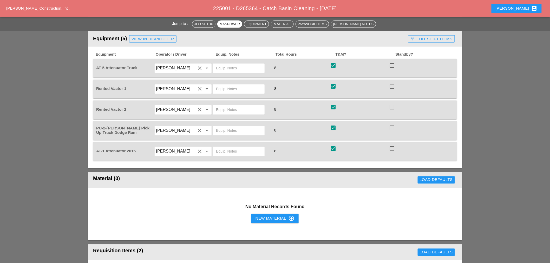
click at [443, 36] on div "call_split Edit Shift Items" at bounding box center [431, 39] width 42 height 6
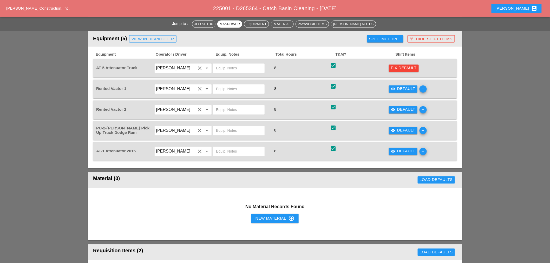
click at [398, 65] on div "Fix Default" at bounding box center [404, 68] width 26 height 6
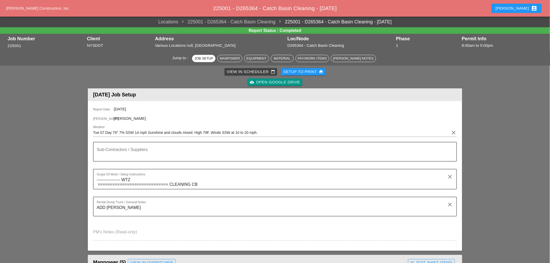
click at [239, 10] on span "225001 - D265364 - Catch Basin Cleaning - [DATE]" at bounding box center [275, 8] width 124 height 6
click at [35, 8] on span "[PERSON_NAME] Construction, Inc." at bounding box center [37, 8] width 63 height 4
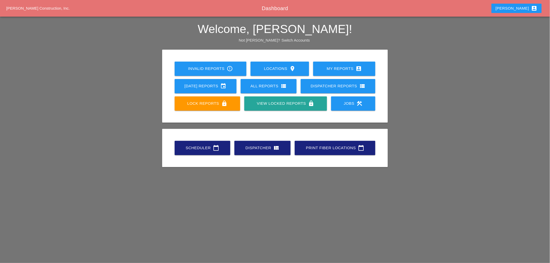
click at [274, 85] on div "All Reports view_list" at bounding box center [269, 86] width 40 height 6
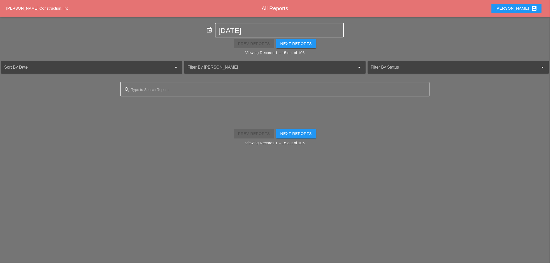
click at [263, 32] on input "10-13-2025" at bounding box center [280, 31] width 122 height 8
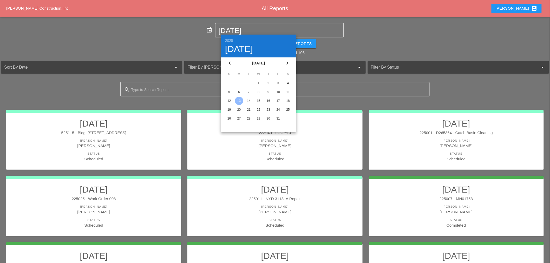
click at [266, 100] on div "16" at bounding box center [268, 101] width 8 height 8
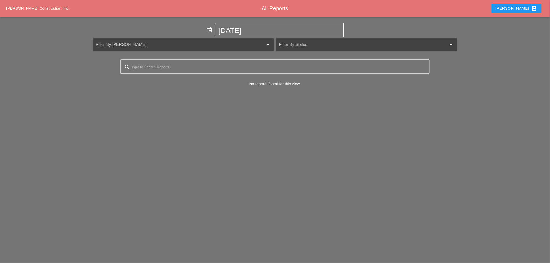
click at [237, 32] on input "10-16-2025" at bounding box center [280, 31] width 122 height 8
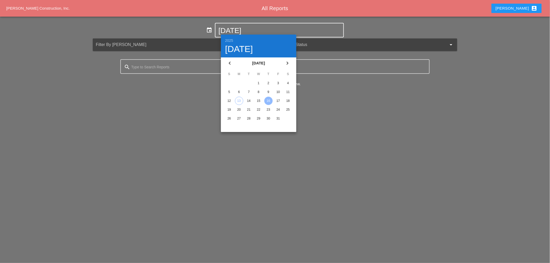
click at [267, 89] on div "9" at bounding box center [268, 92] width 8 height 8
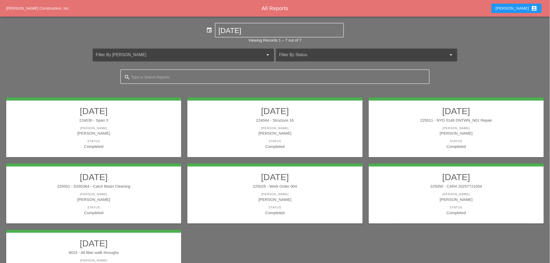
click at [105, 201] on div "[PERSON_NAME]" at bounding box center [93, 199] width 165 height 6
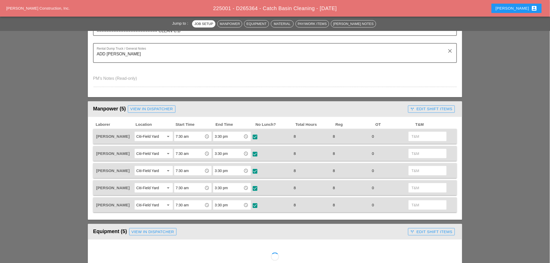
scroll to position [173, 0]
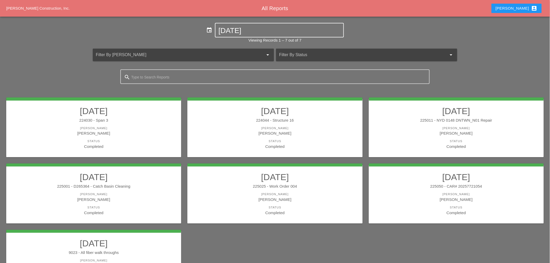
click at [252, 29] on input "10-09-2025" at bounding box center [280, 31] width 122 height 8
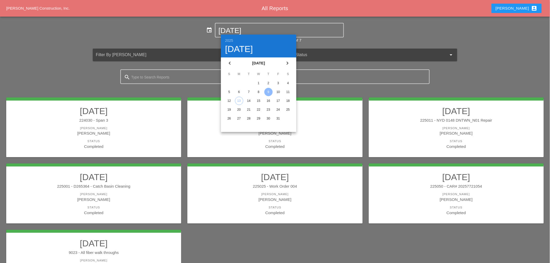
click at [257, 91] on div "8" at bounding box center [258, 92] width 8 height 8
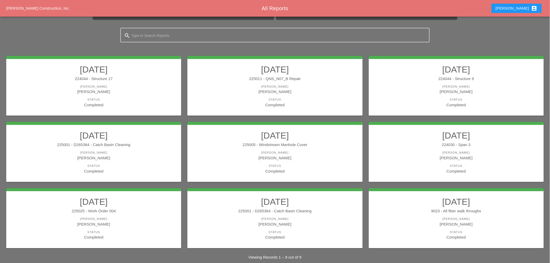
scroll to position [48, 0]
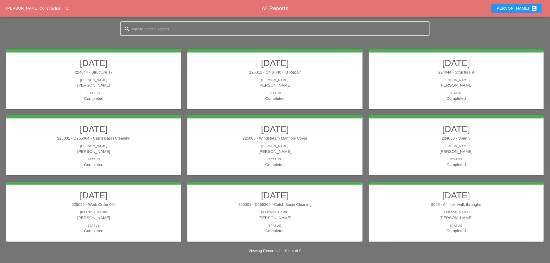
click at [256, 194] on h2 "10/08/2025" at bounding box center [275, 195] width 165 height 10
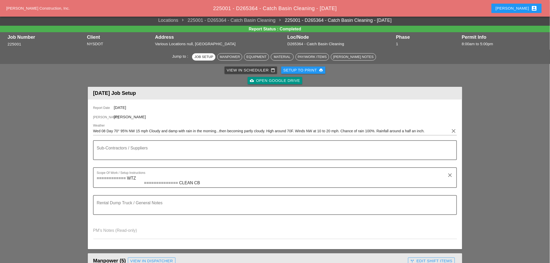
scroll to position [173, 0]
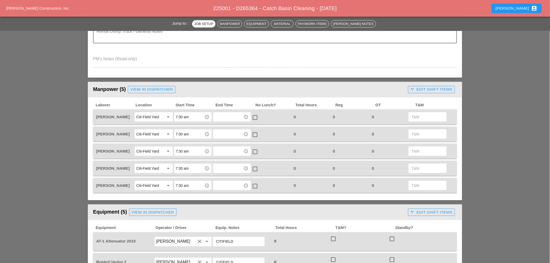
click at [431, 87] on div "call_split Edit Shift Items" at bounding box center [431, 90] width 42 height 6
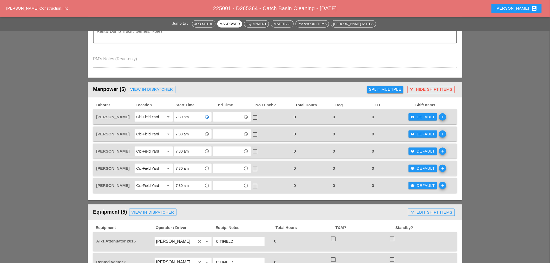
click at [203, 115] on input "7:30 am" at bounding box center [189, 117] width 27 height 8
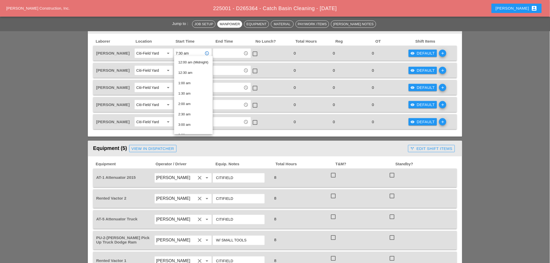
scroll to position [230, 0]
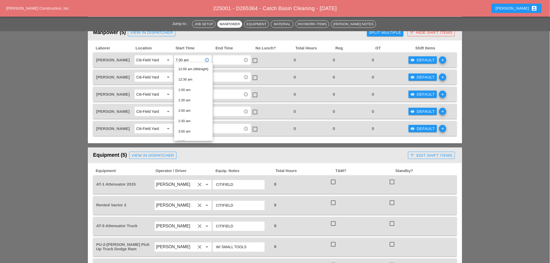
click at [455, 43] on div "Laborer Location Start Time End Time No Lunch? Total Hours Reg OT Shift Items R…" at bounding box center [275, 92] width 374 height 103
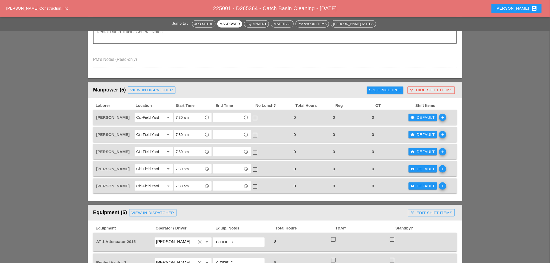
scroll to position [173, 0]
